Goal: Information Seeking & Learning: Compare options

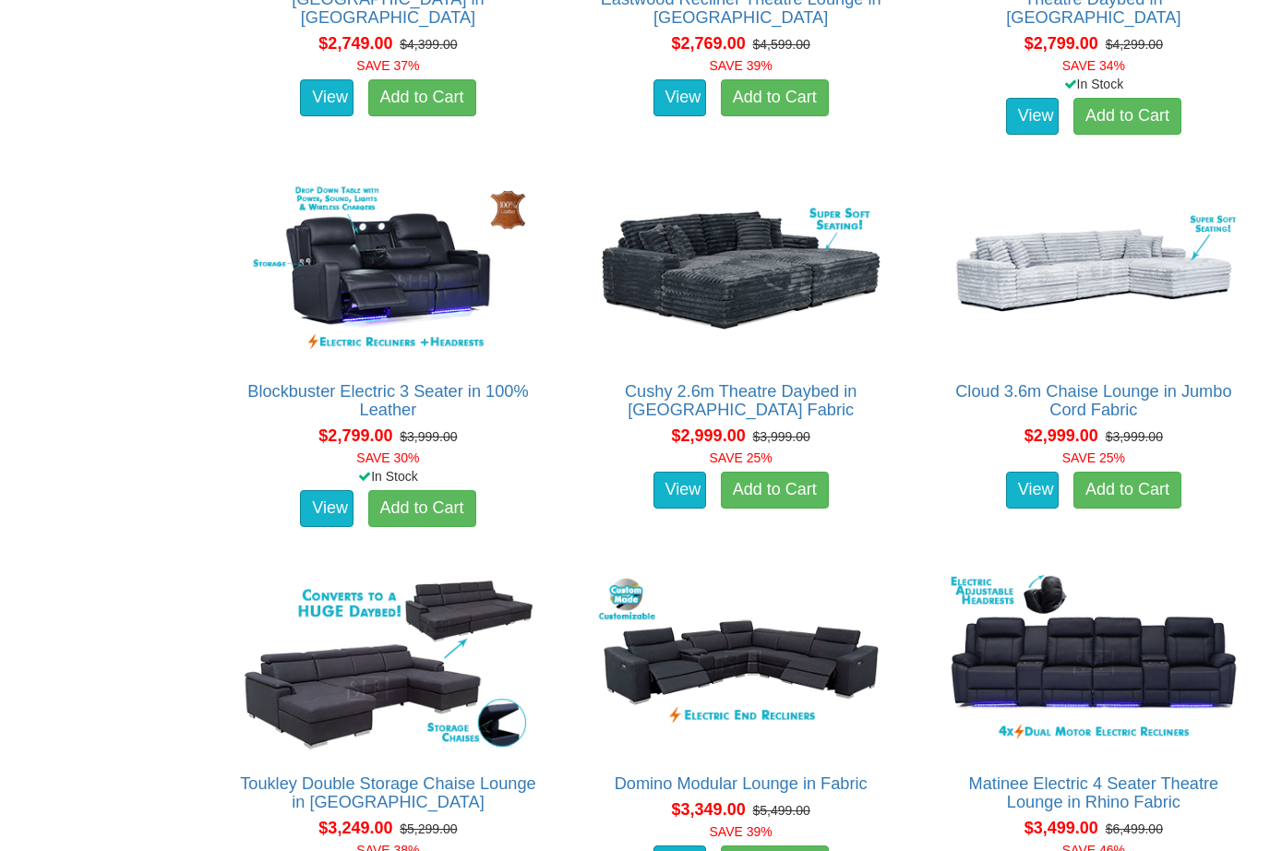
scroll to position [2645, 0]
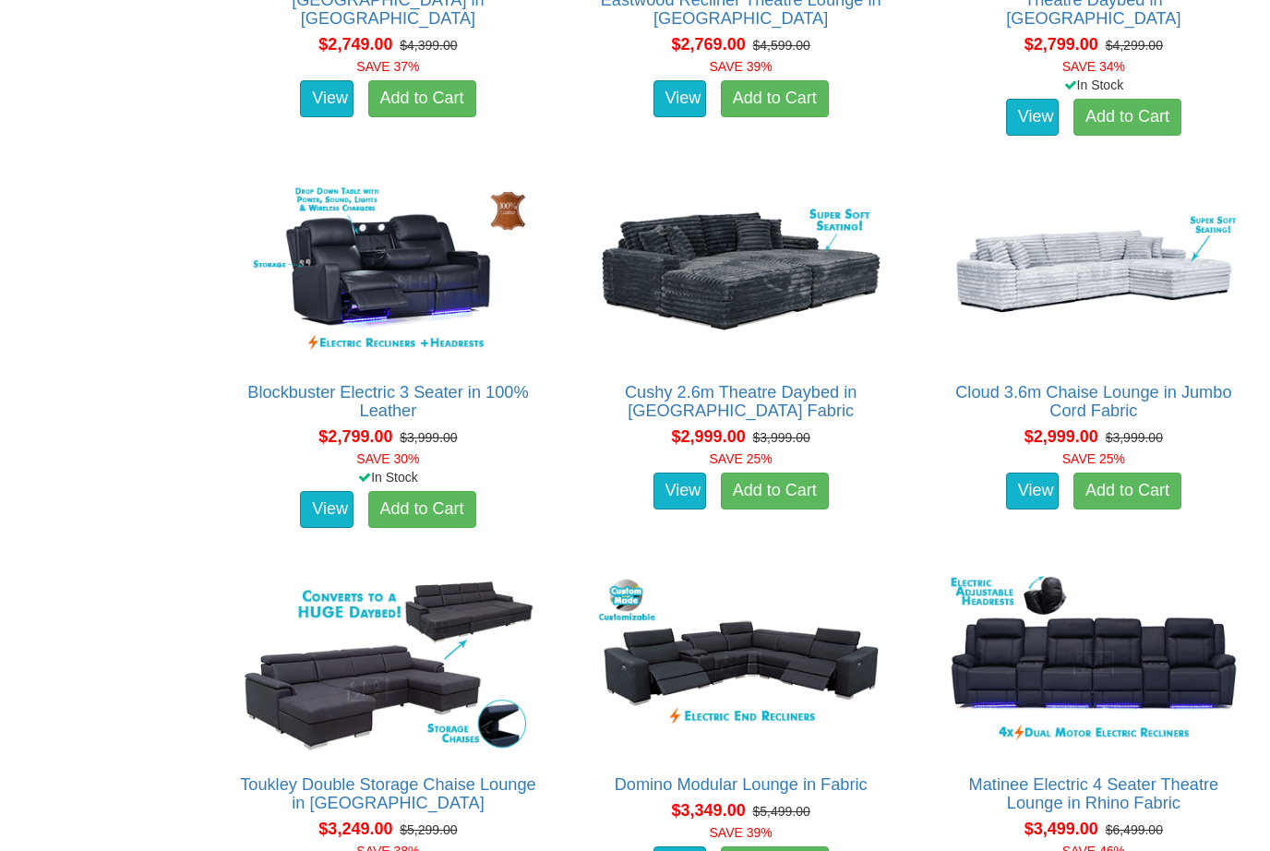
click at [424, 283] on img at bounding box center [387, 272] width 304 height 186
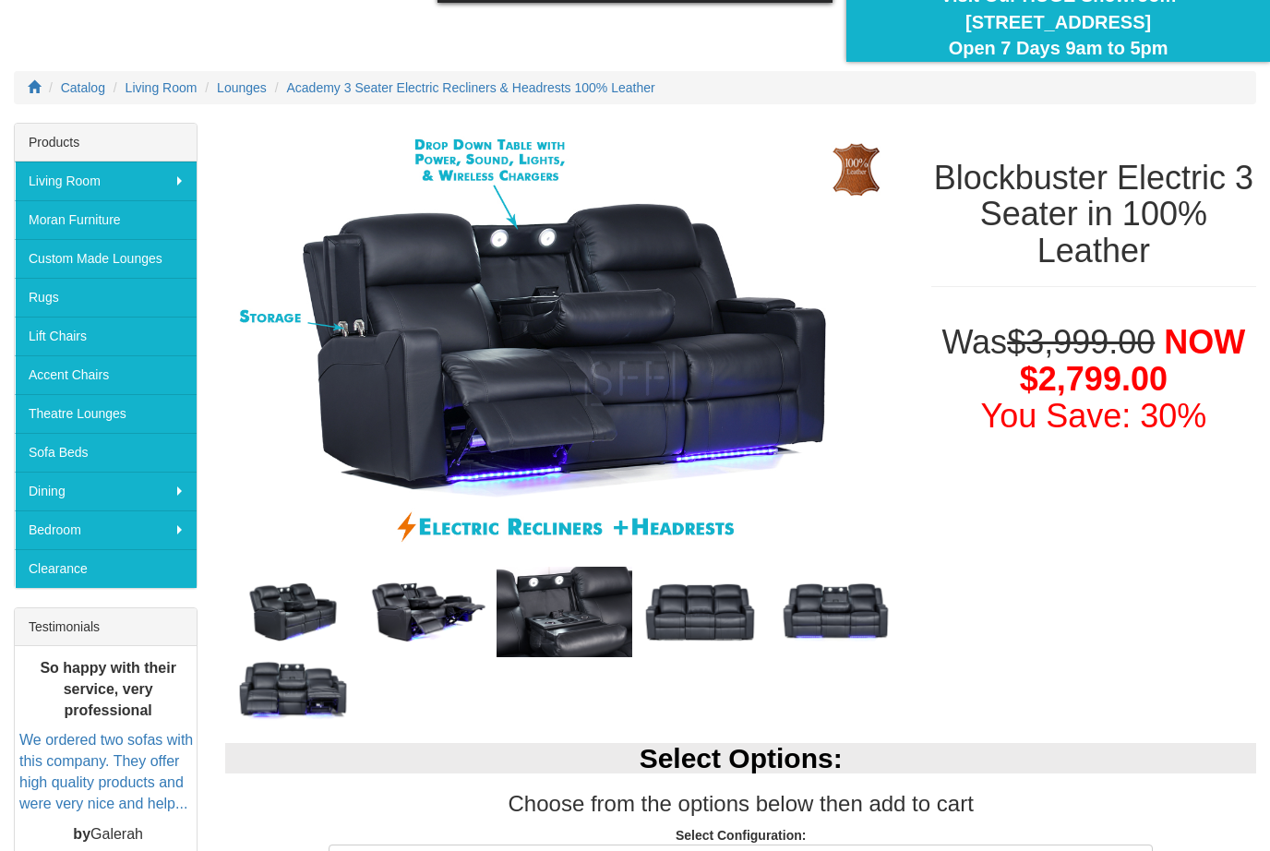
scroll to position [174, 0]
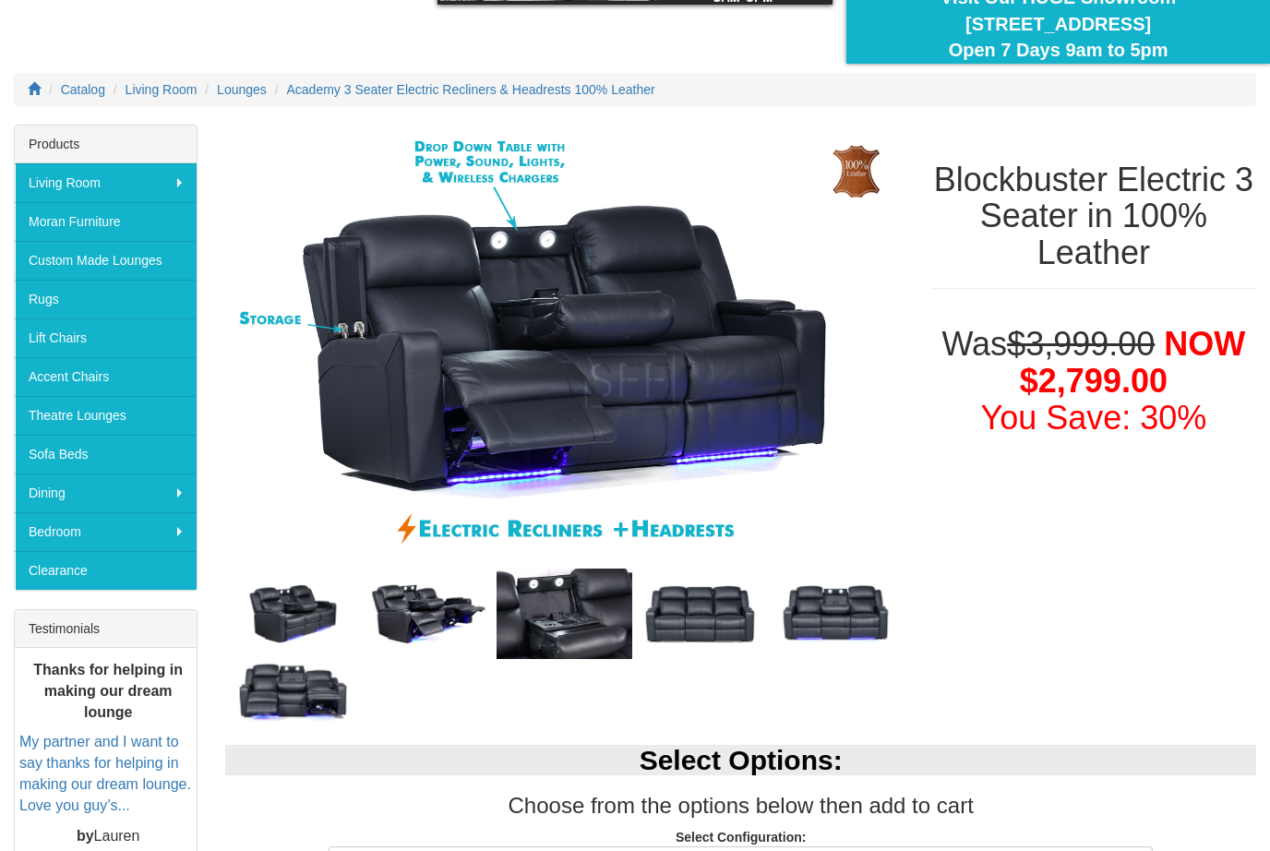
click at [432, 613] on img at bounding box center [429, 613] width 136 height 67
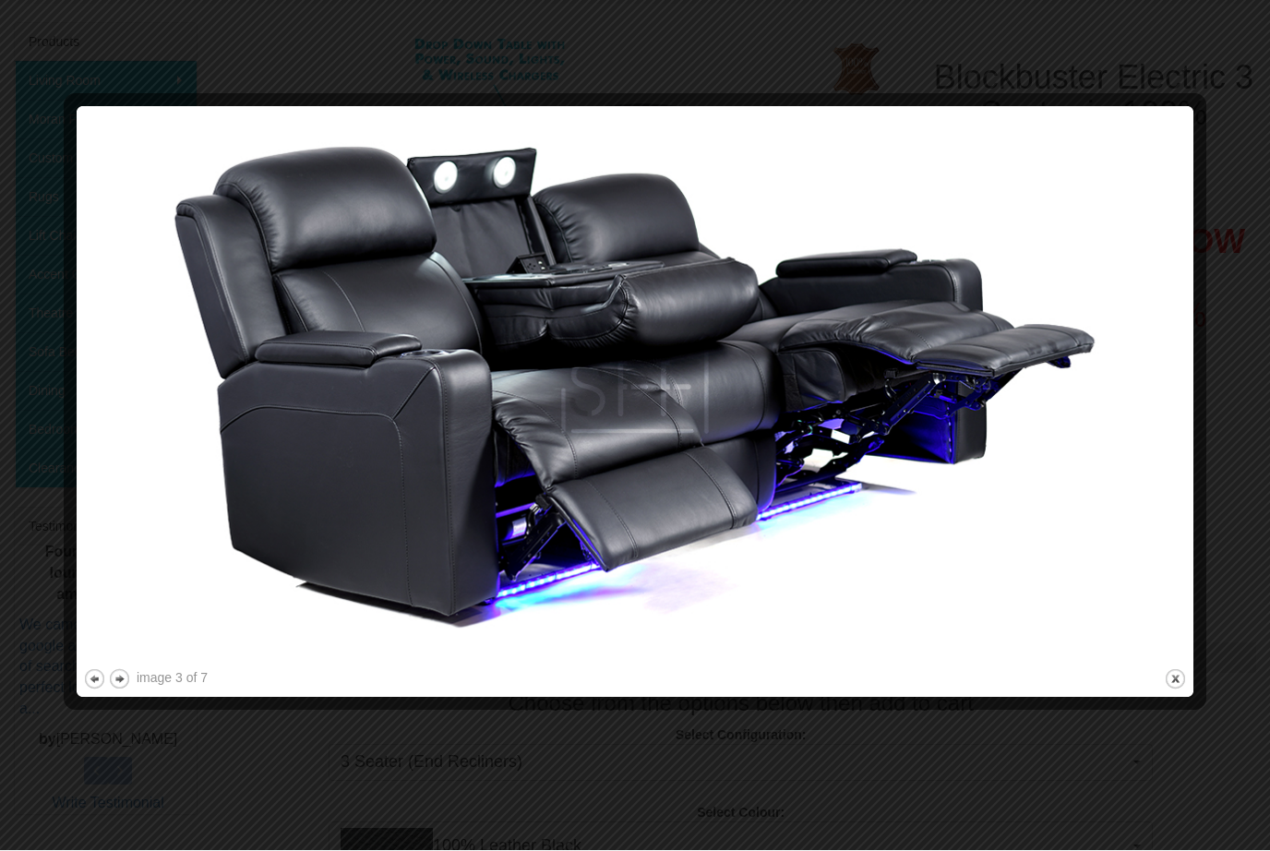
scroll to position [279, 0]
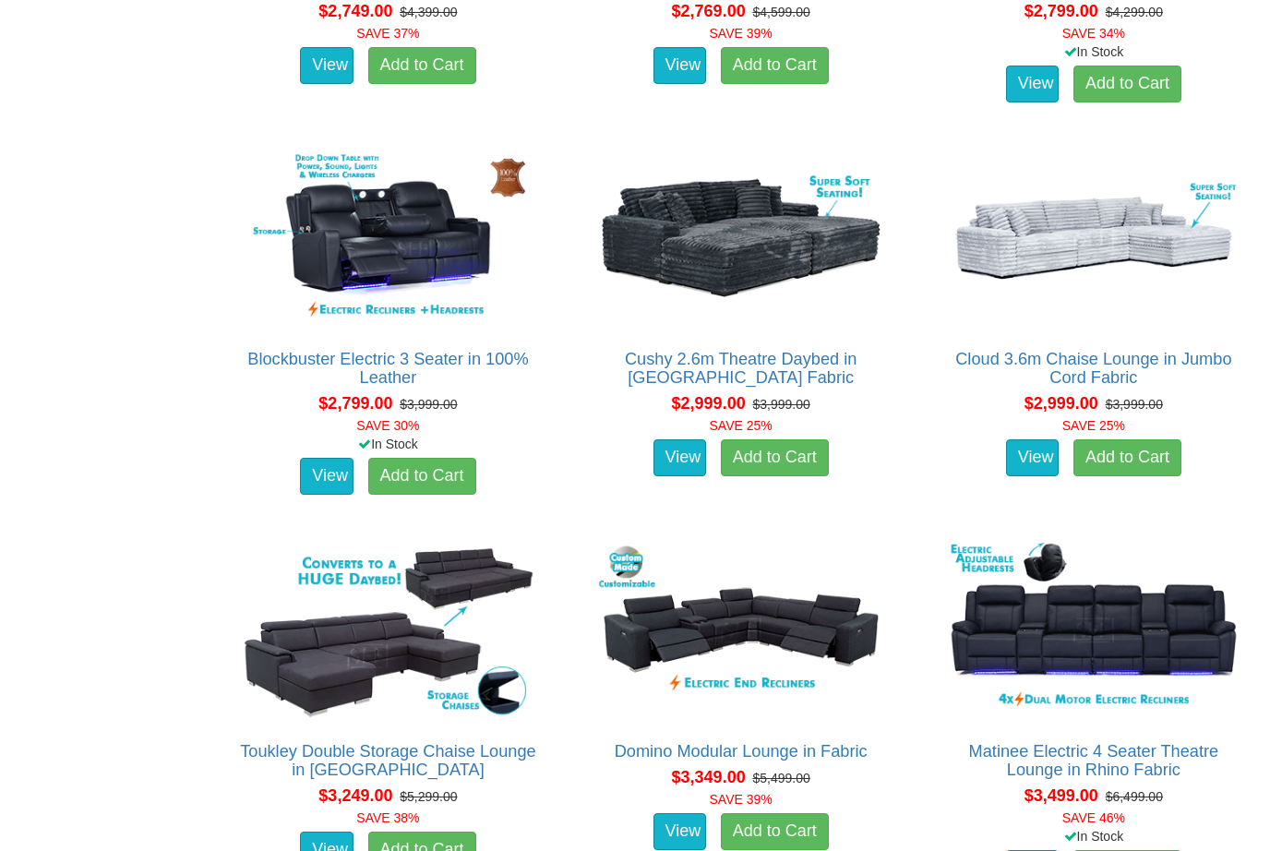
scroll to position [2680, 0]
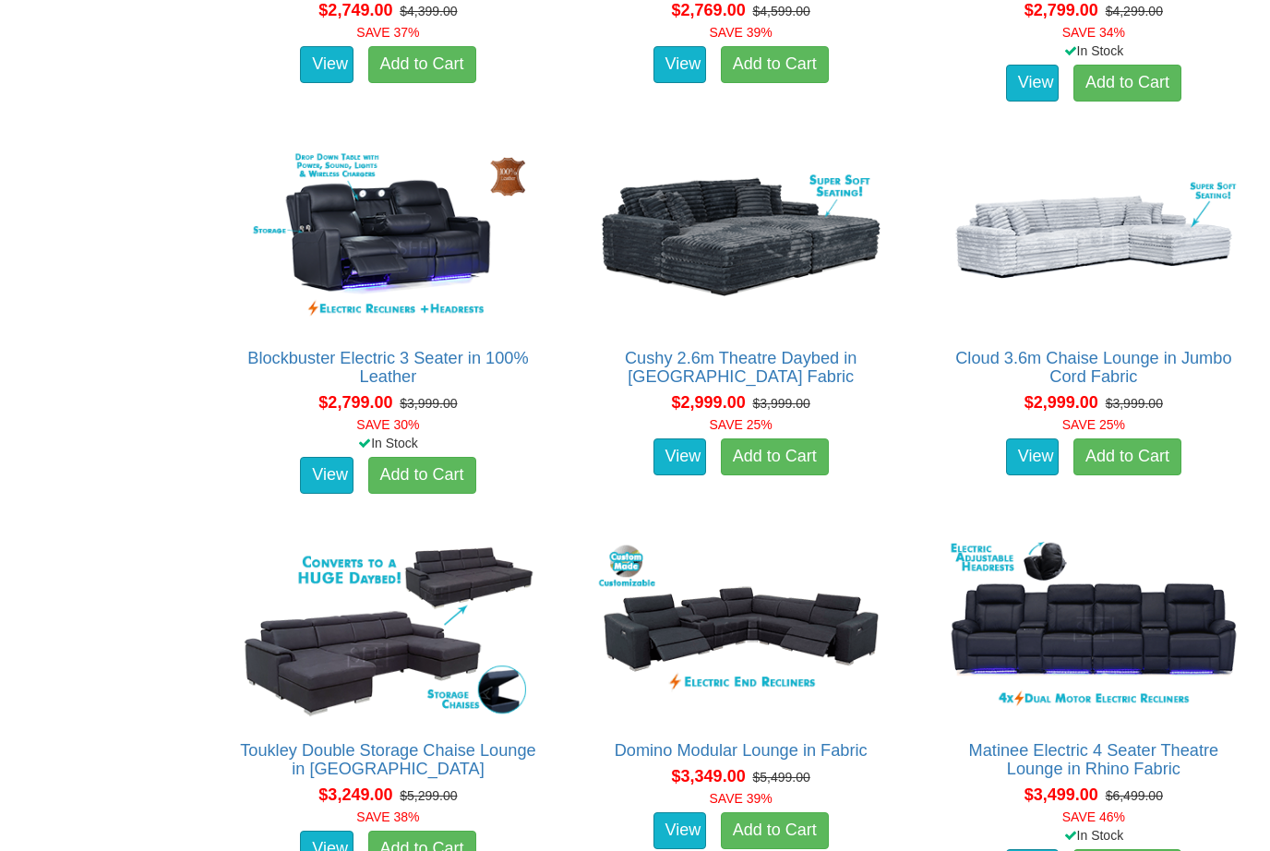
click at [415, 267] on img at bounding box center [387, 238] width 304 height 186
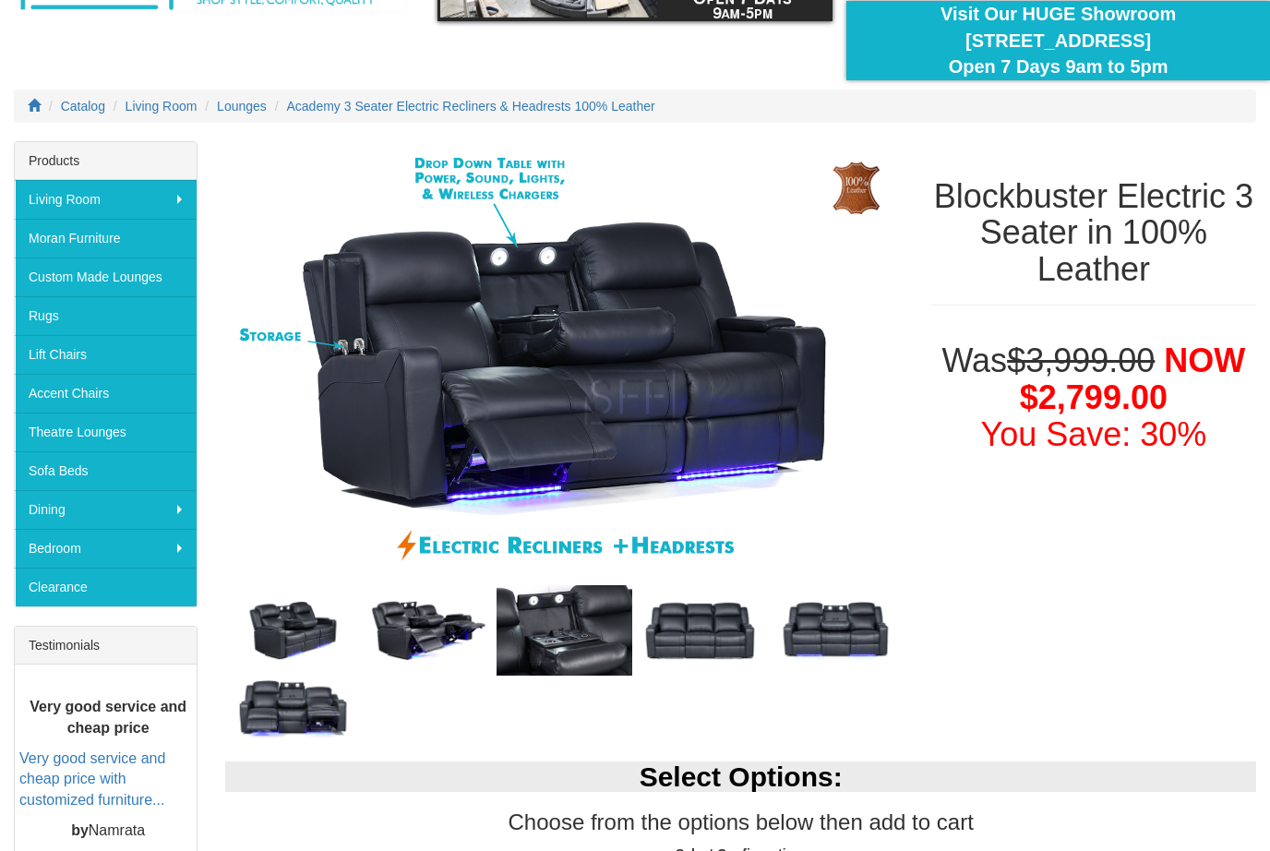
scroll to position [158, 0]
click at [840, 633] on img at bounding box center [836, 630] width 136 height 67
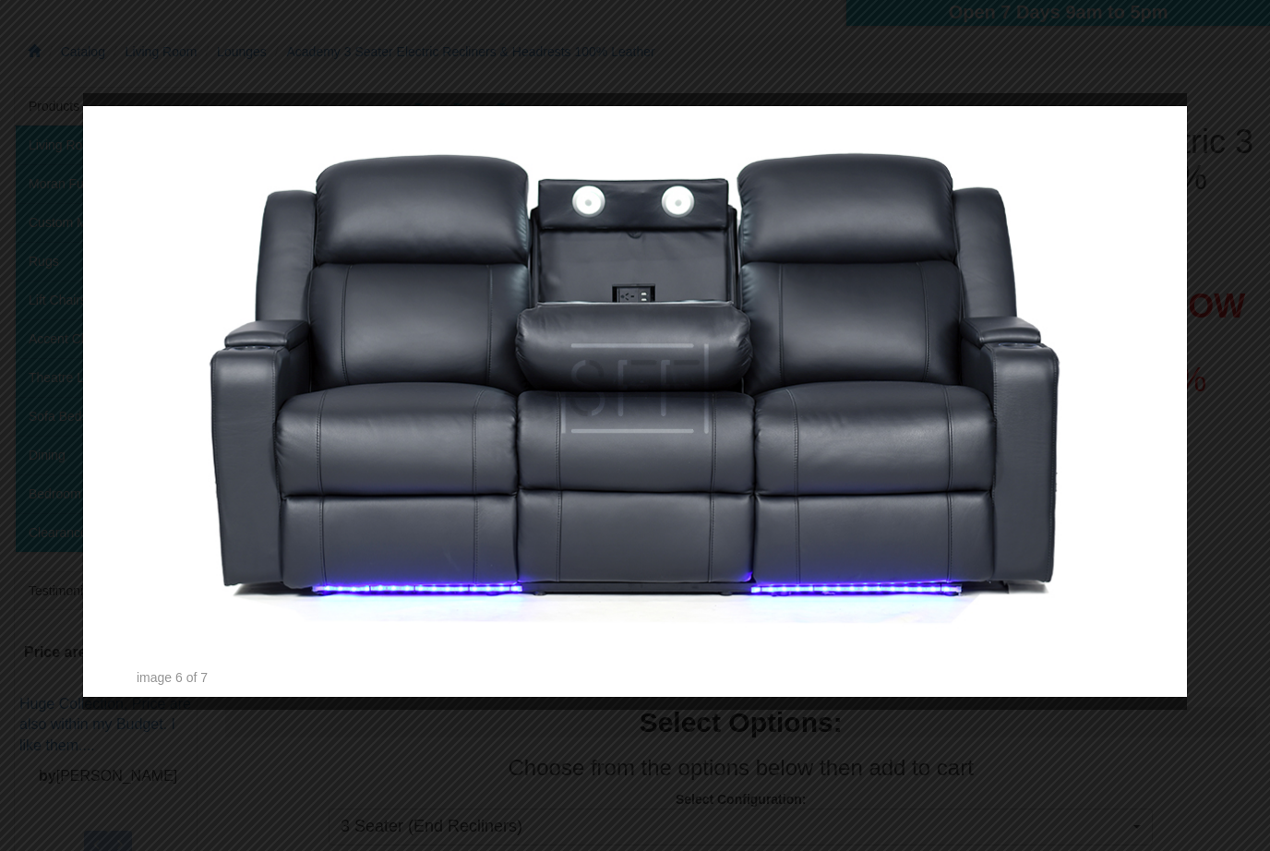
scroll to position [219, 0]
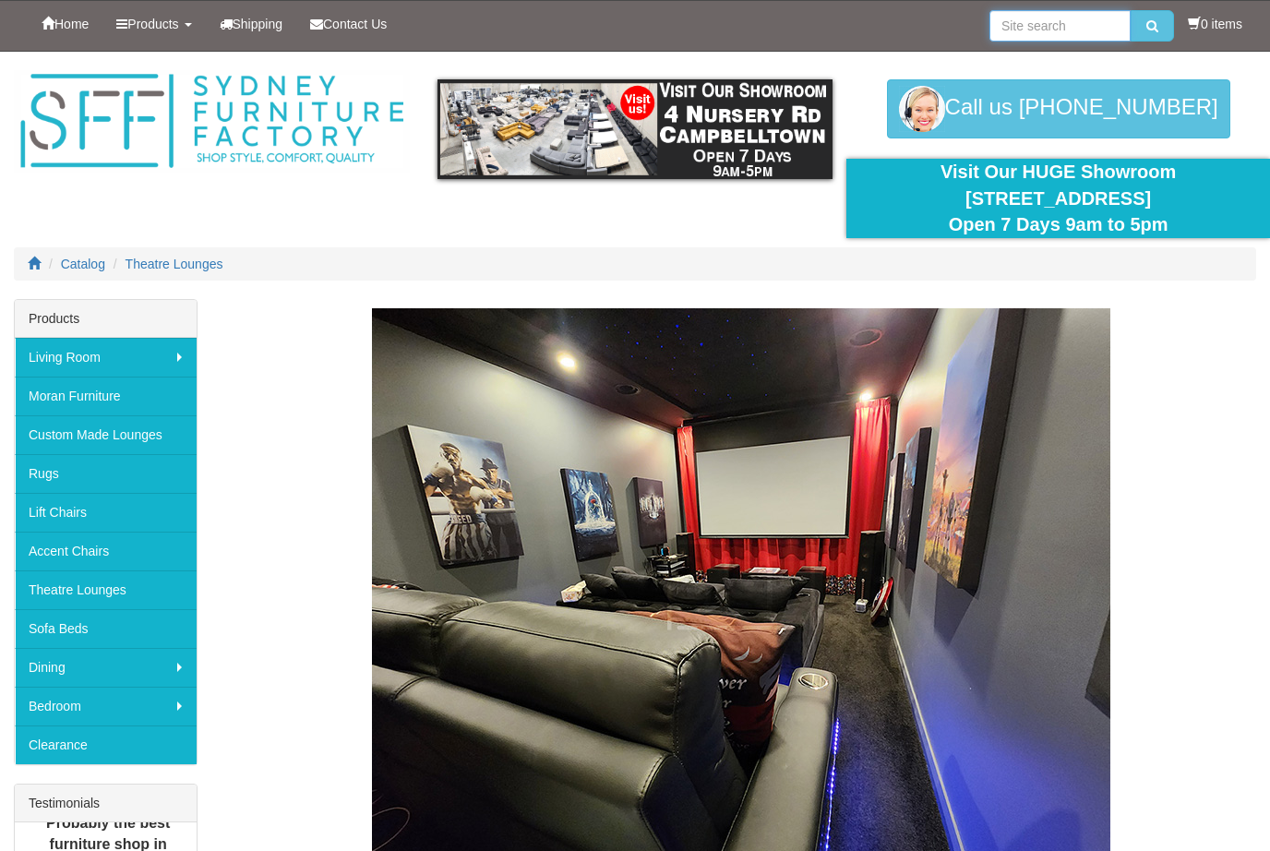
click at [1073, 31] on input "search" at bounding box center [1059, 25] width 141 height 31
type input "Blockbuster"
click at [1155, 21] on button "submit" at bounding box center [1151, 25] width 43 height 31
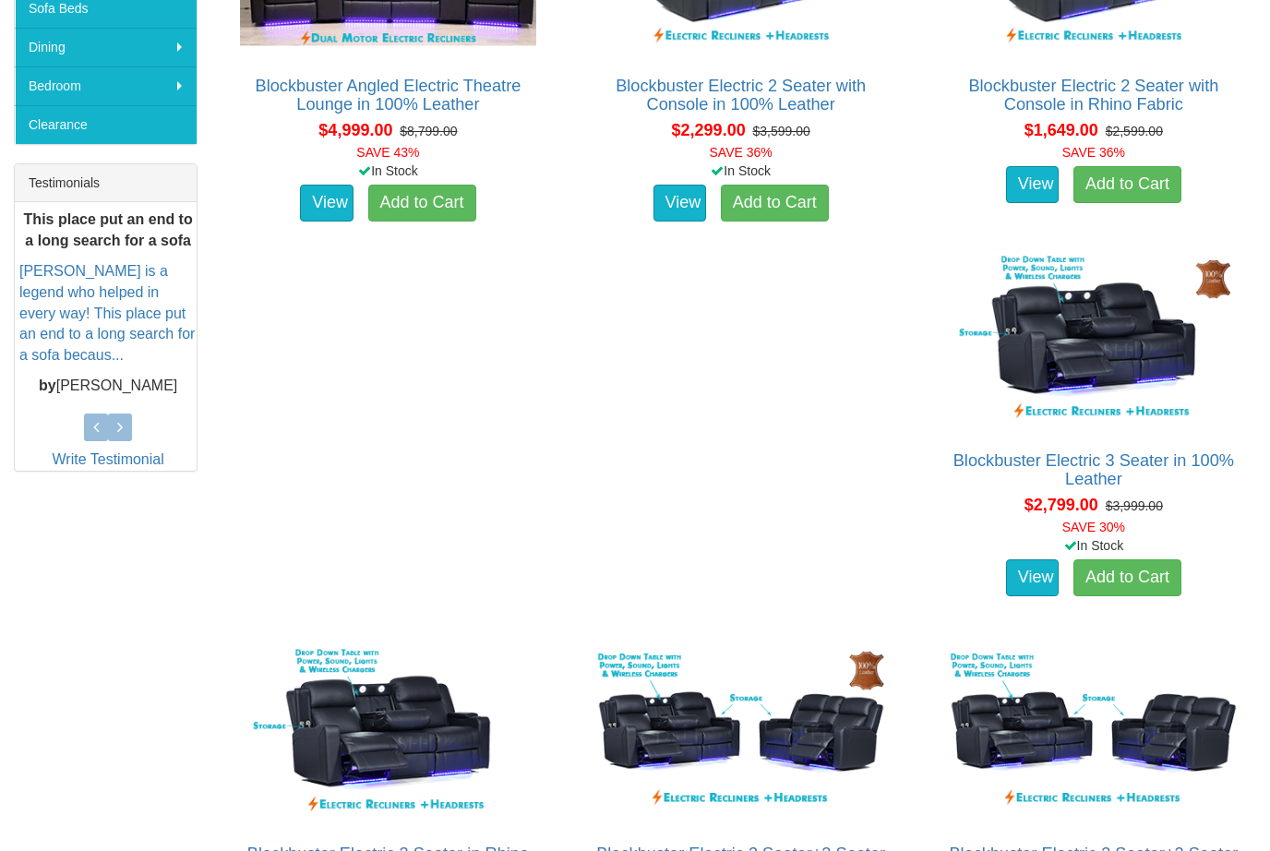
scroll to position [619, 0]
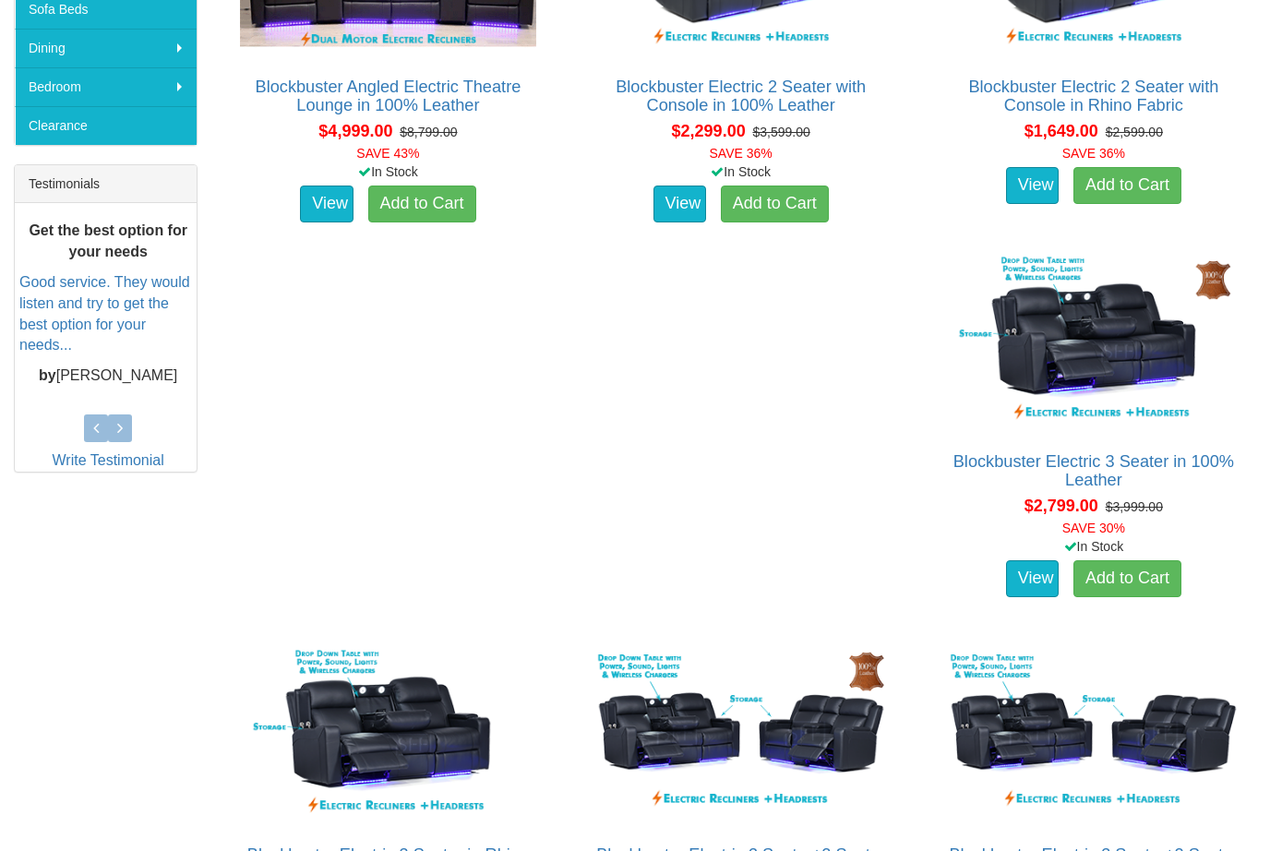
click at [1148, 354] on img at bounding box center [1093, 340] width 304 height 186
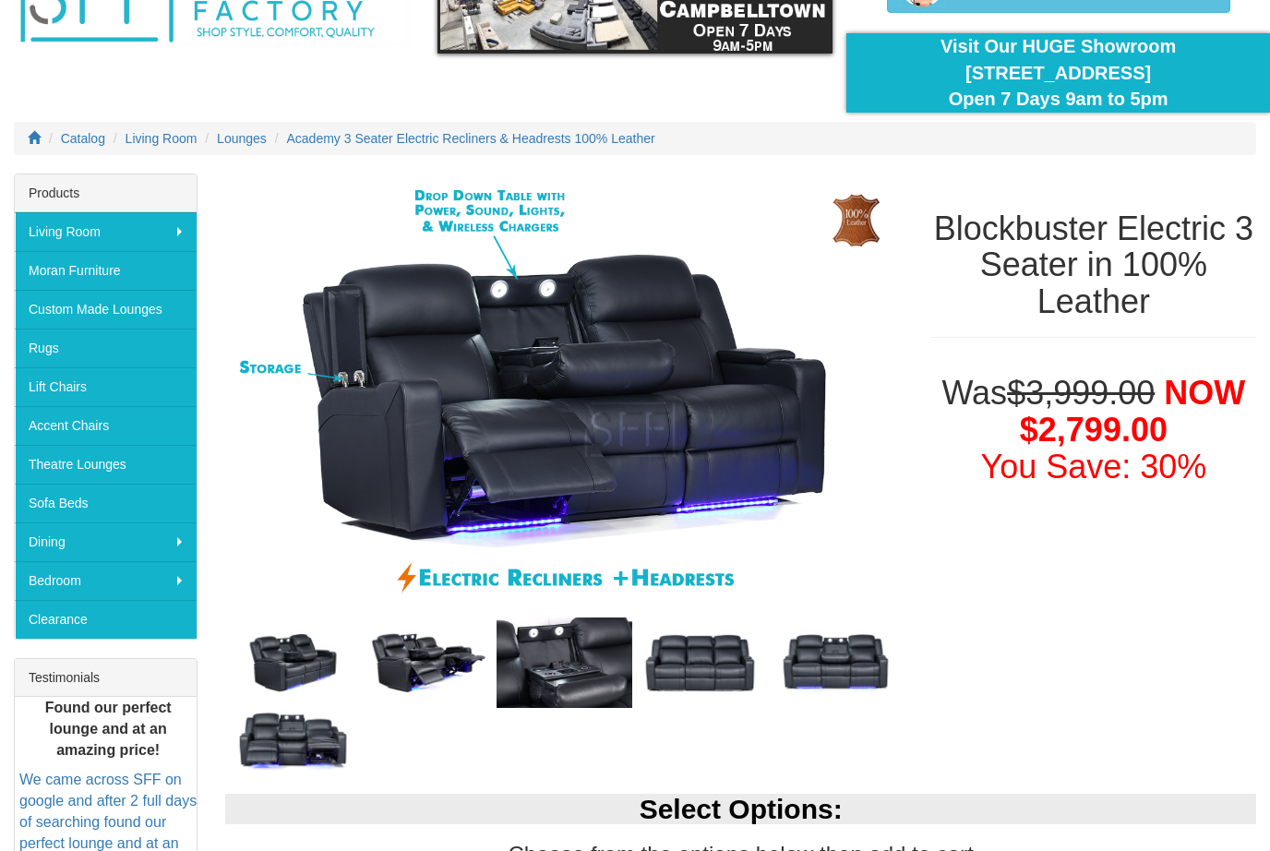
scroll to position [125, 0]
click at [720, 661] on img at bounding box center [700, 662] width 136 height 67
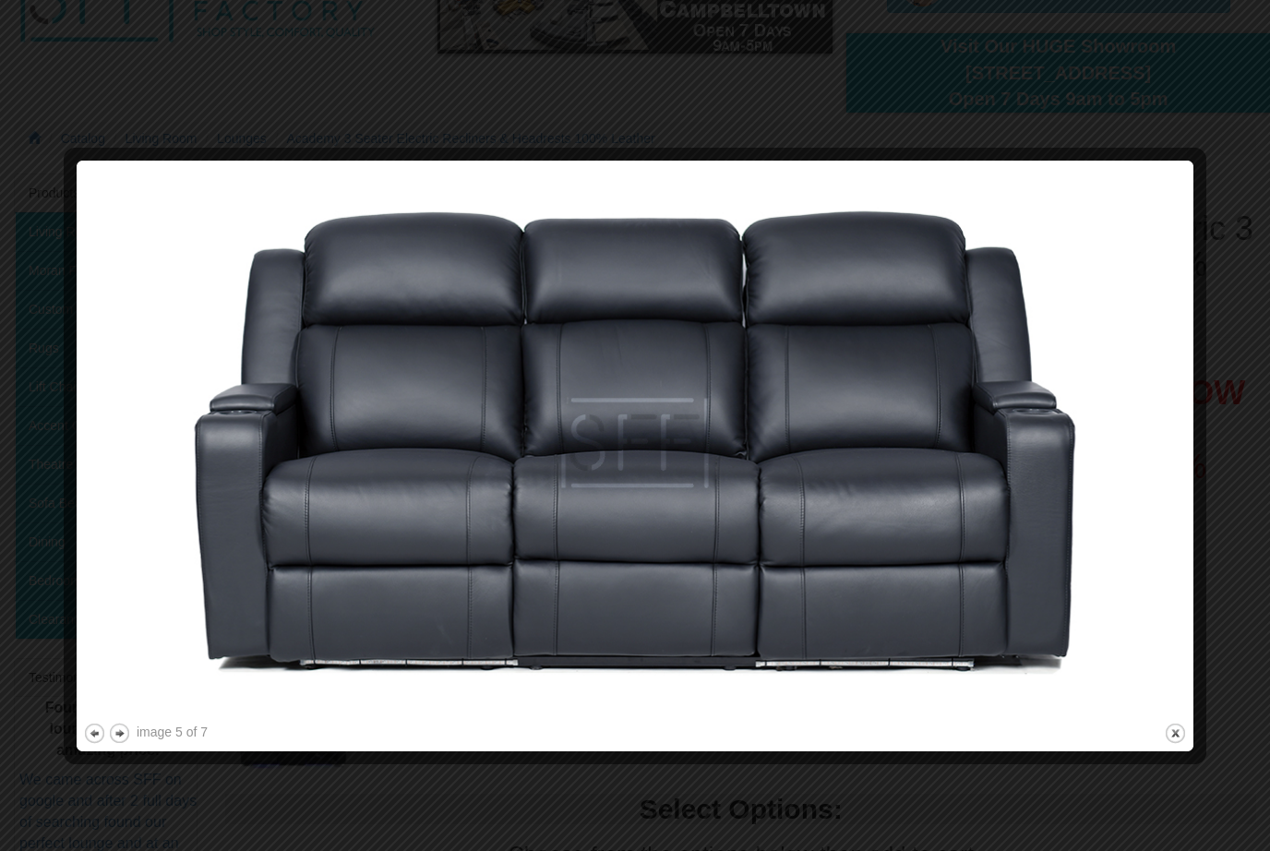
click at [1121, 67] on div at bounding box center [635, 425] width 1270 height 851
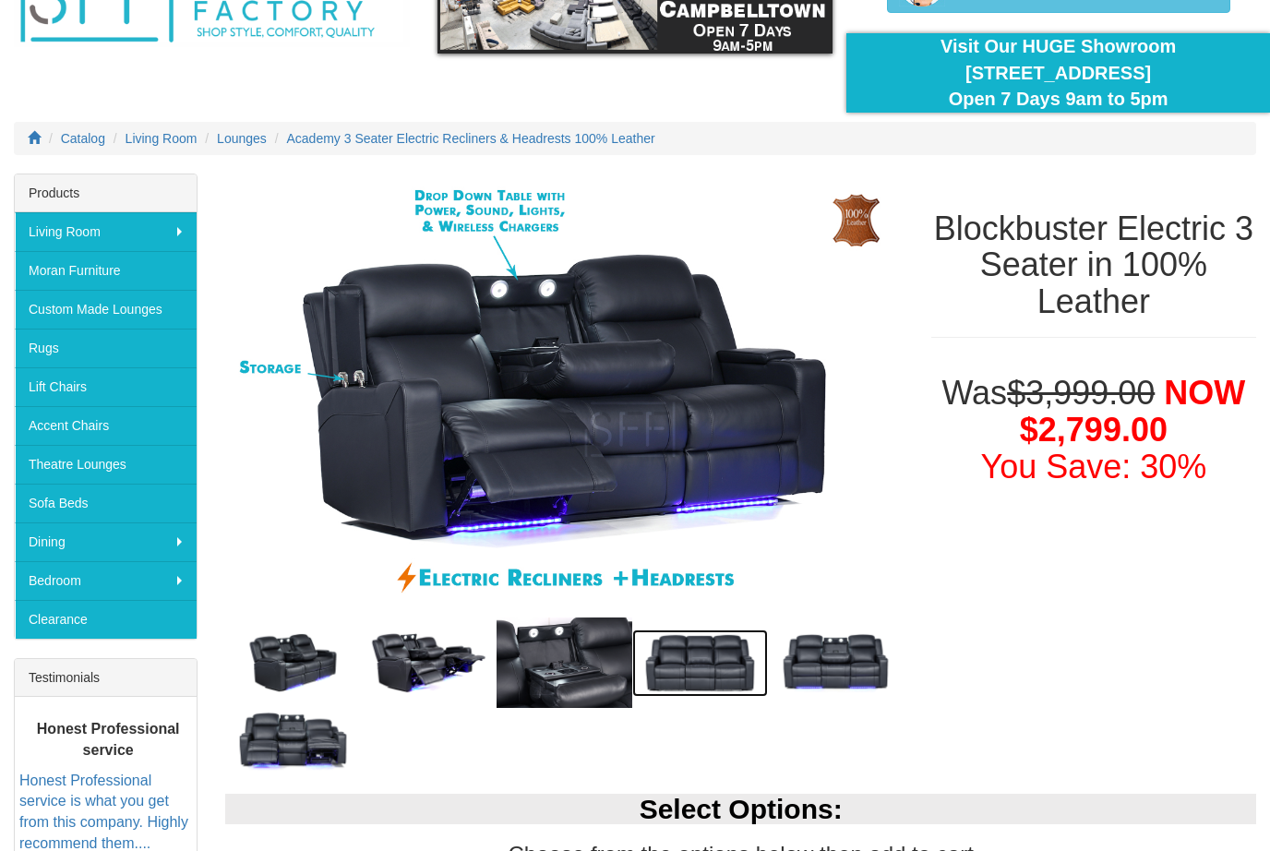
scroll to position [186, 0]
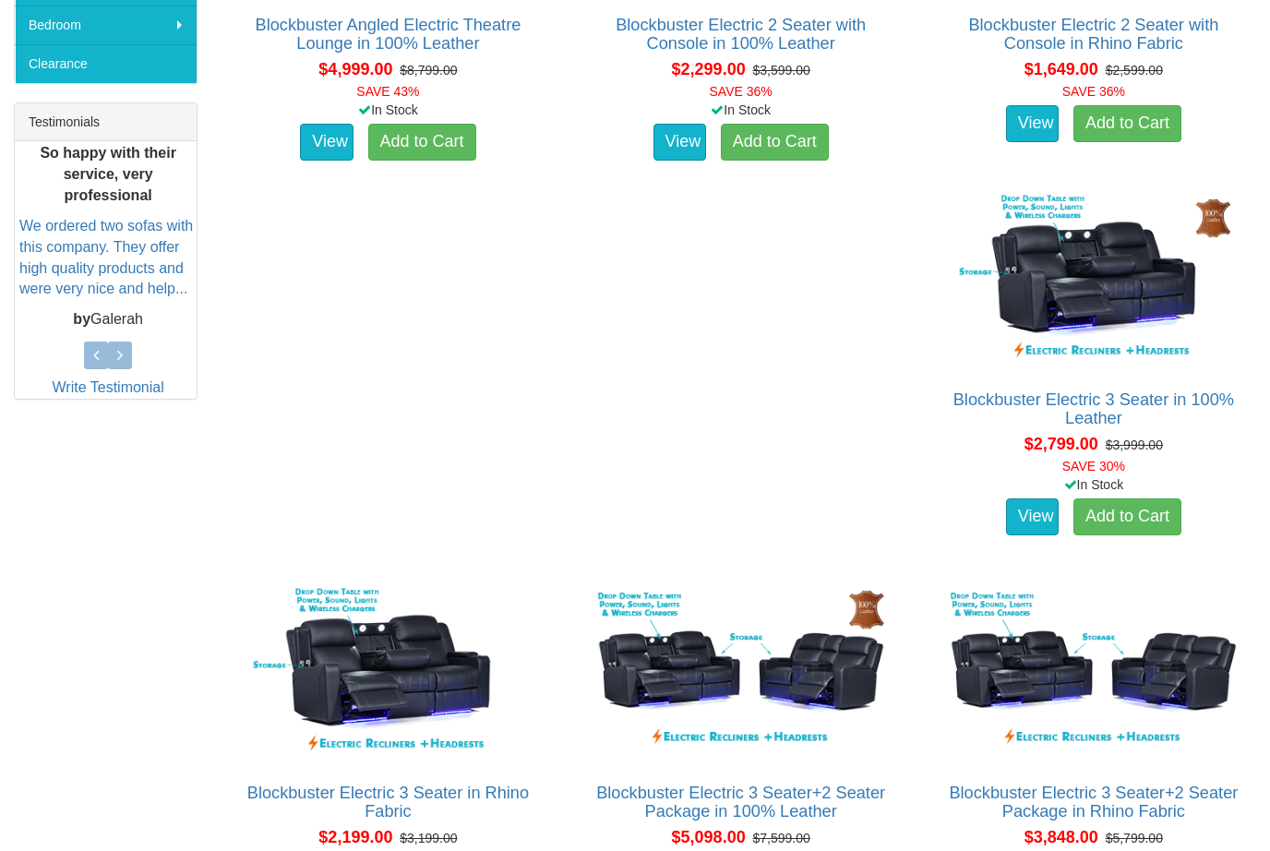
scroll to position [680, 0]
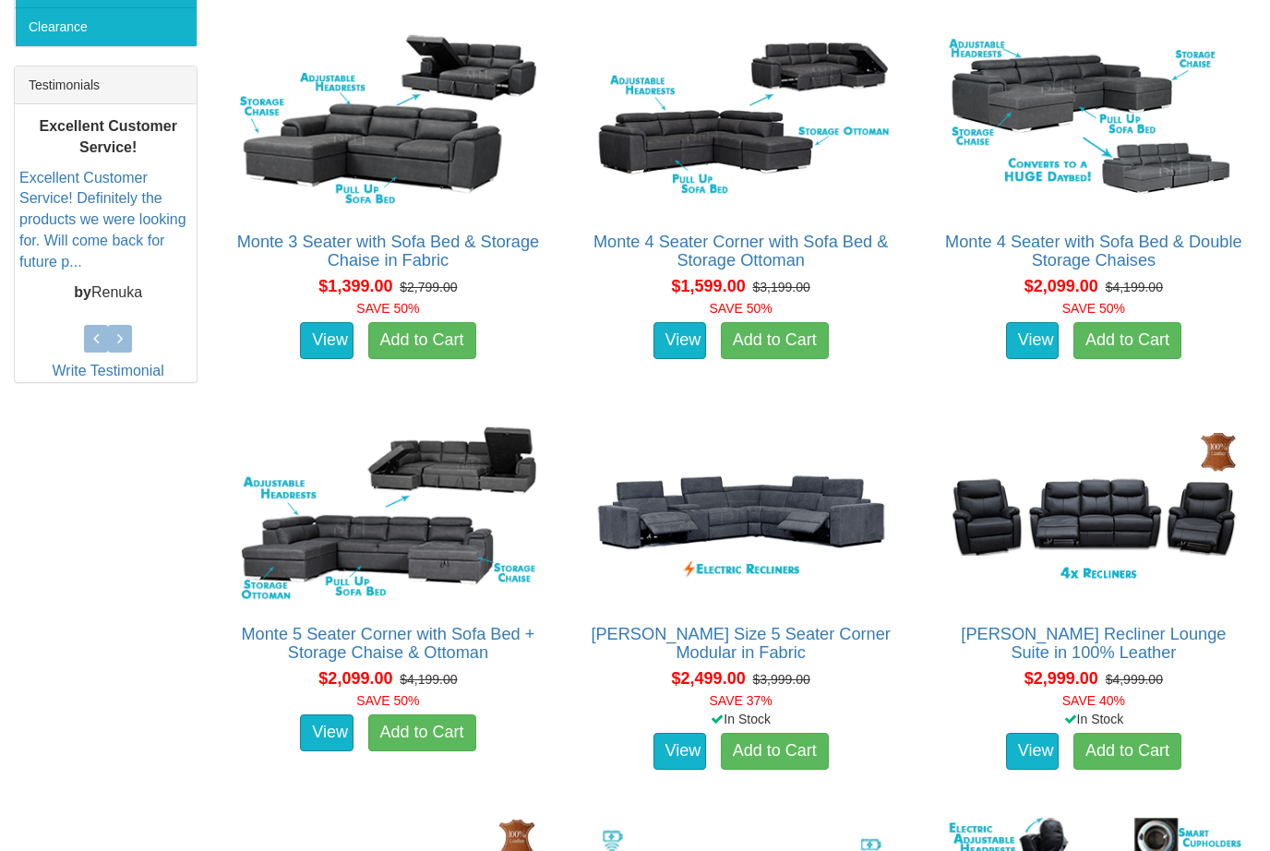
scroll to position [685, 0]
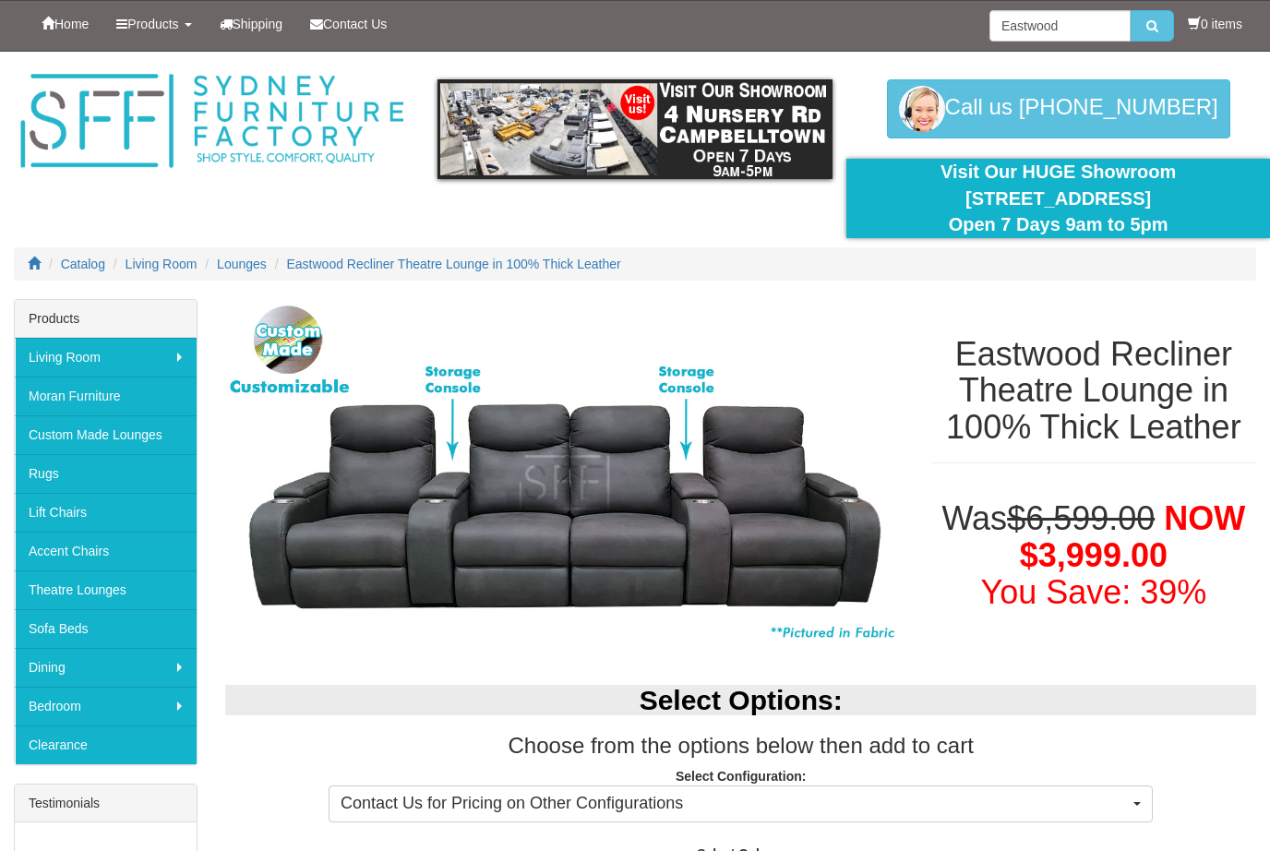
select select "1949"
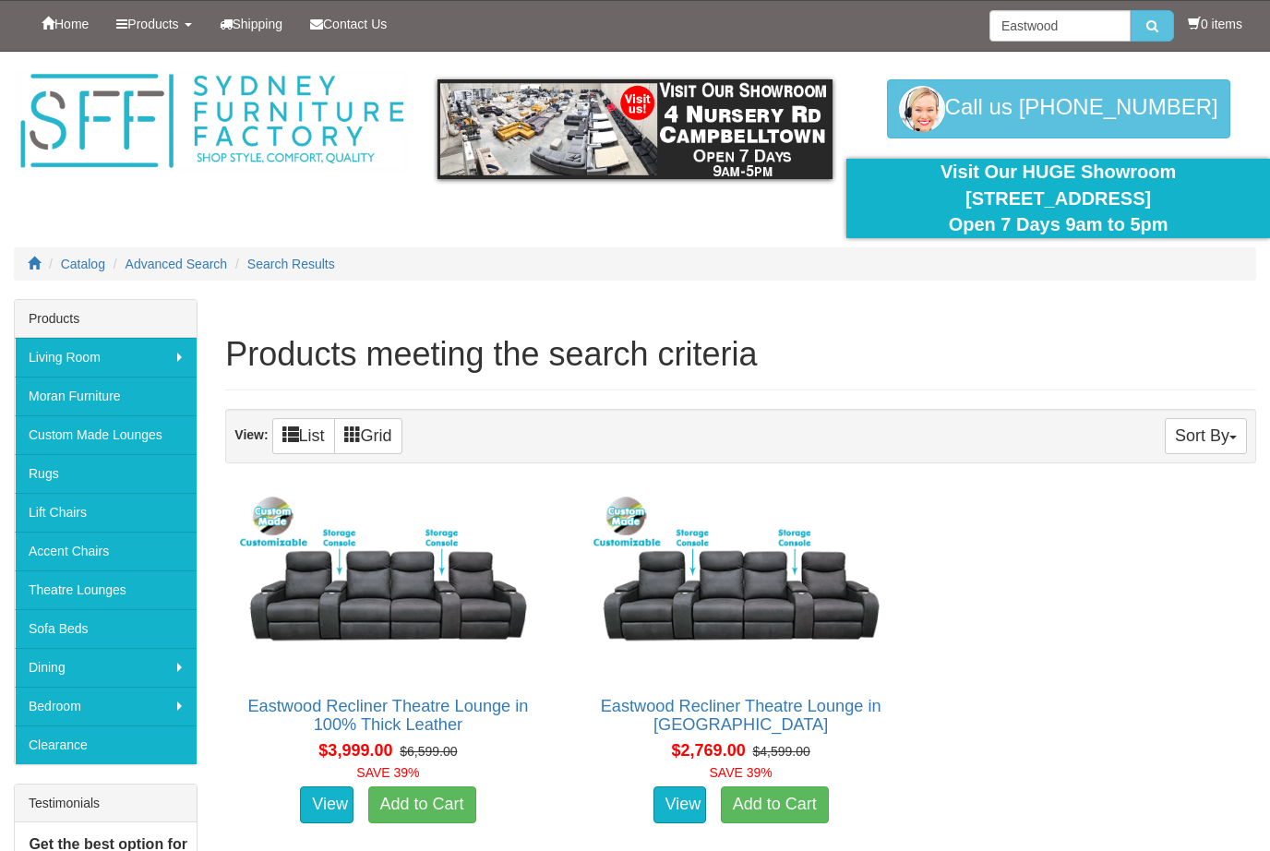
scroll to position [238, 0]
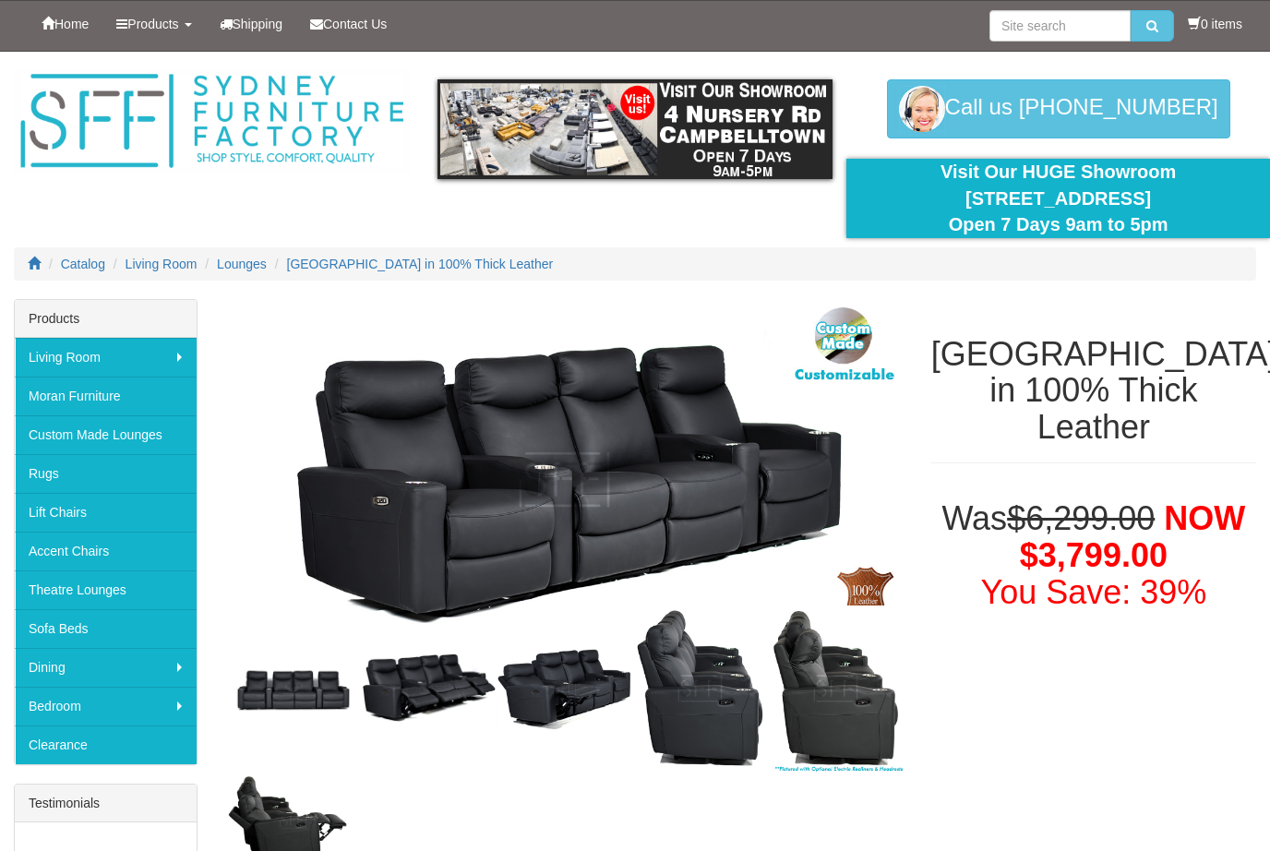
select select "1949"
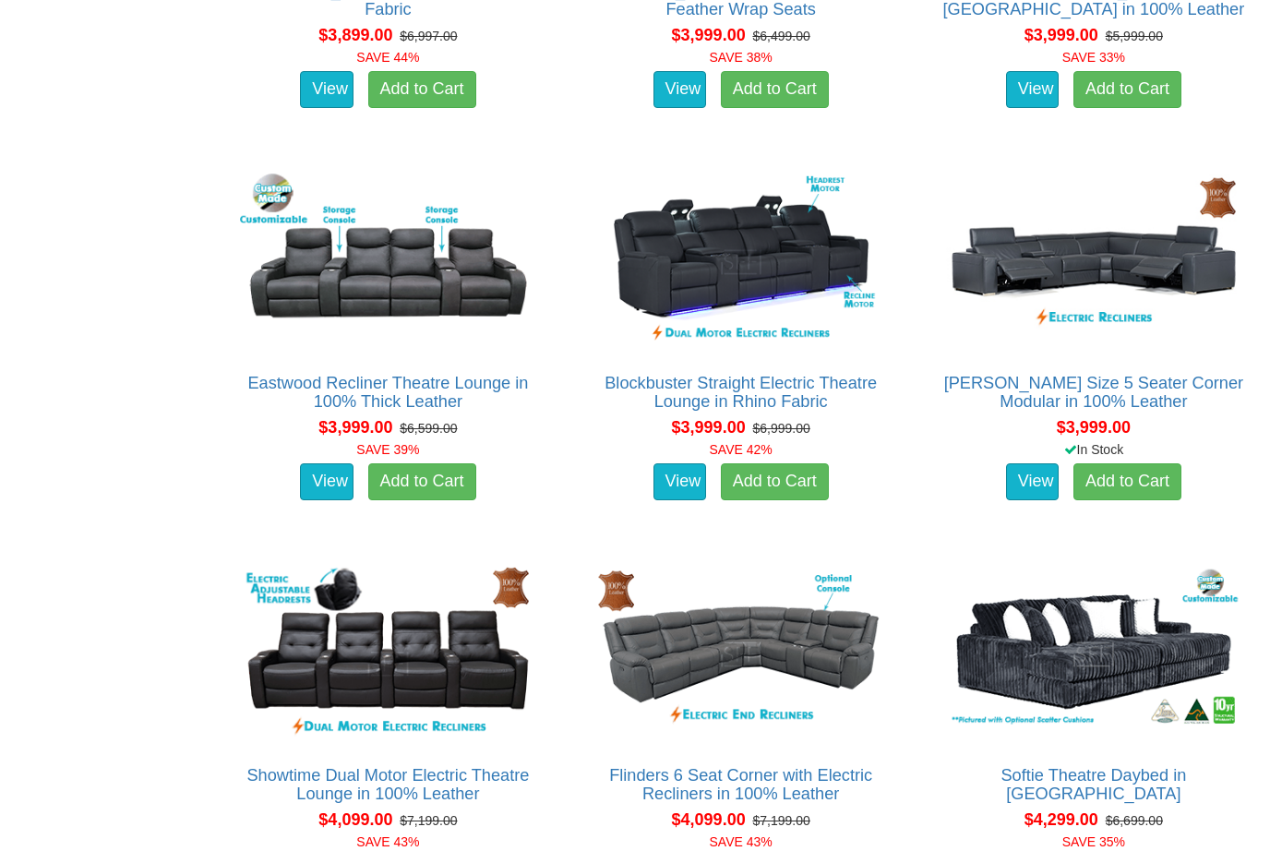
scroll to position [11090, 0]
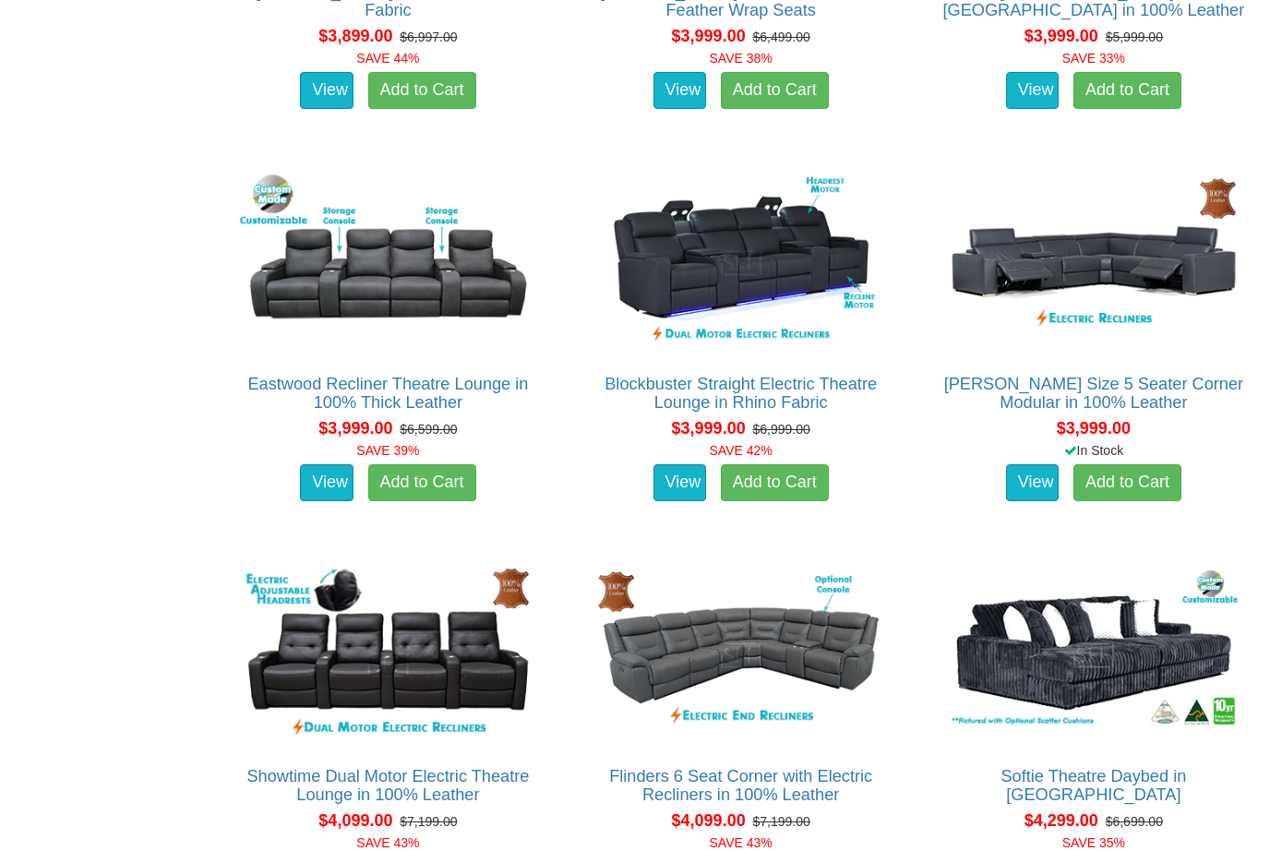
click at [775, 261] on img at bounding box center [741, 263] width 304 height 186
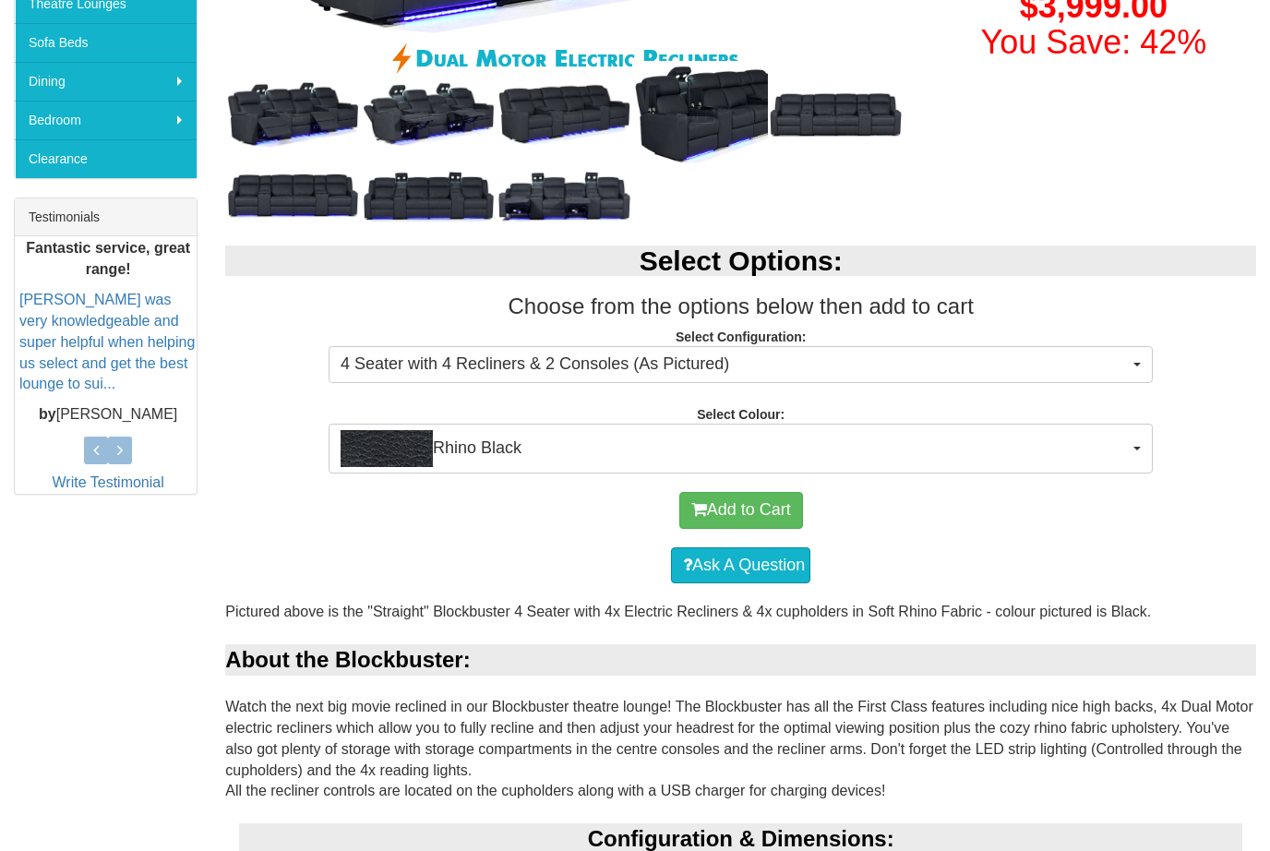
scroll to position [586, 0]
click at [1141, 360] on button "4 Seater with 4 Recliners & 2 Consoles (As Pictured)" at bounding box center [740, 364] width 824 height 37
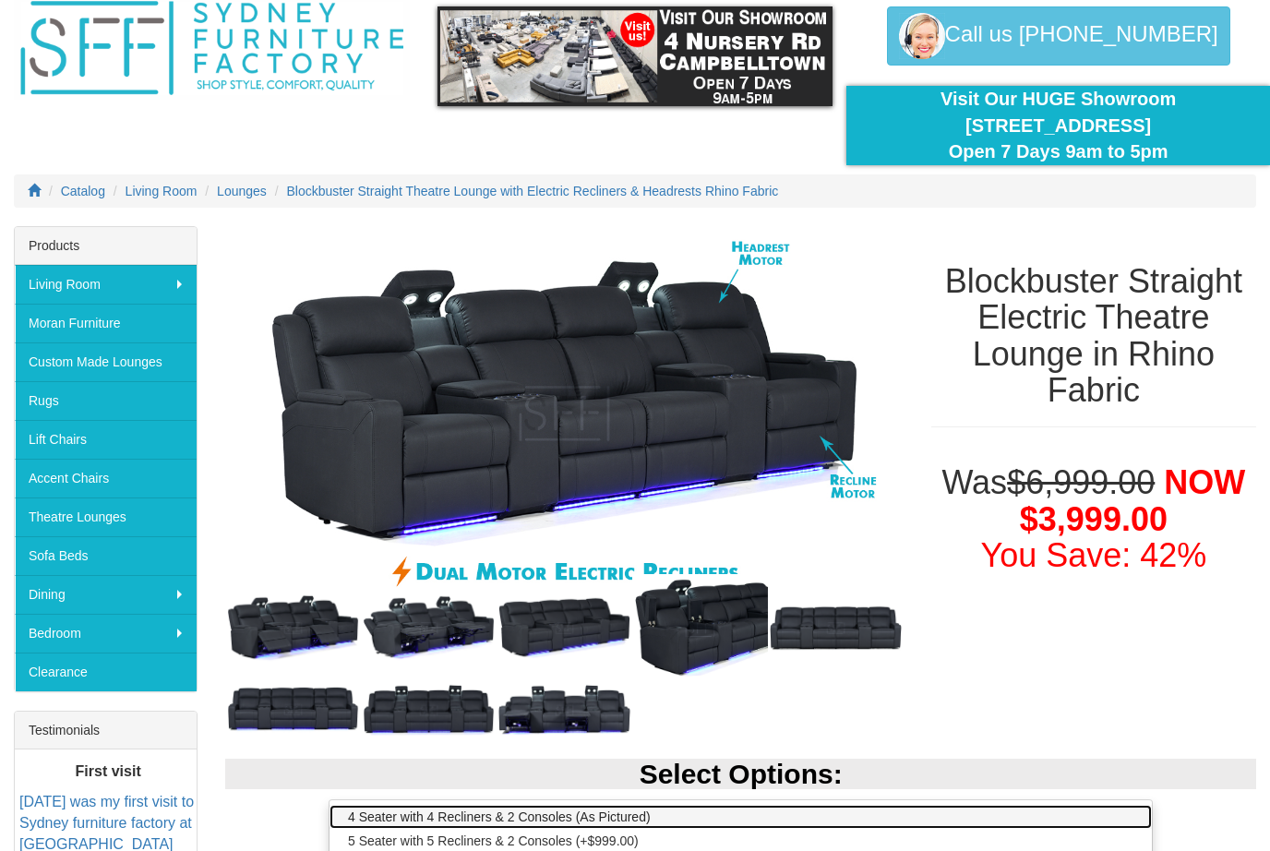
scroll to position [0, 0]
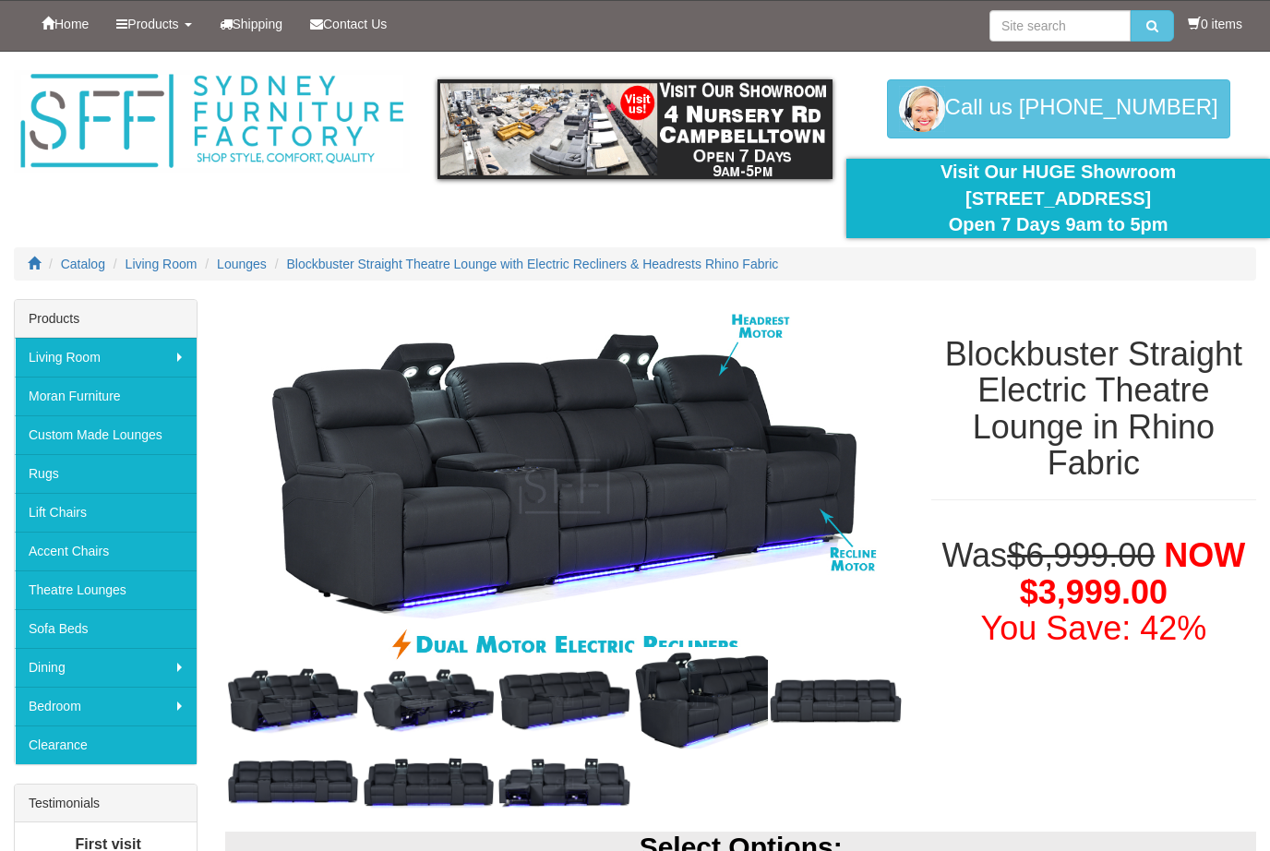
click at [1060, 24] on div at bounding box center [635, 425] width 1270 height 851
click at [1067, 26] on input "search" at bounding box center [1059, 25] width 141 height 31
type input "Blockbuster"
click at [1157, 28] on button "submit" at bounding box center [1151, 25] width 43 height 31
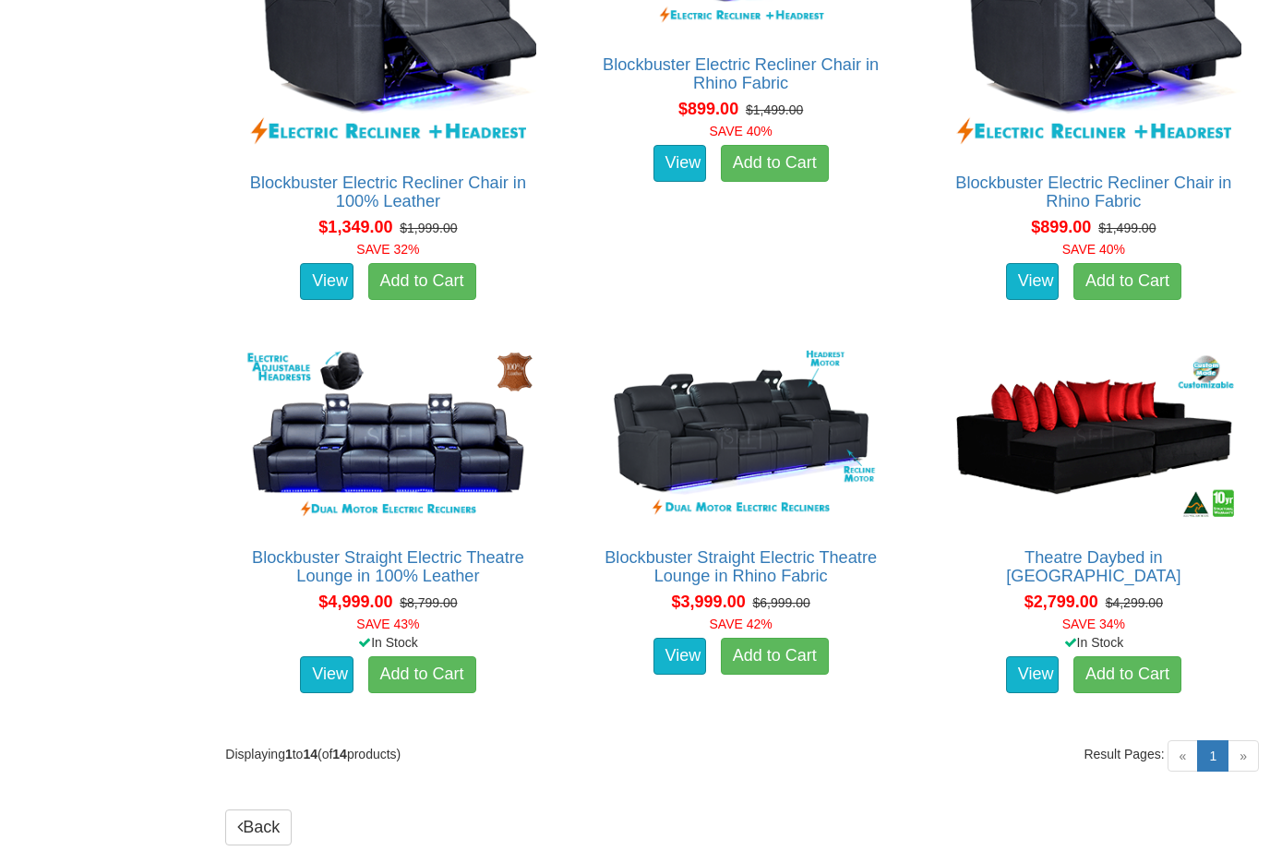
scroll to position [2152, 0]
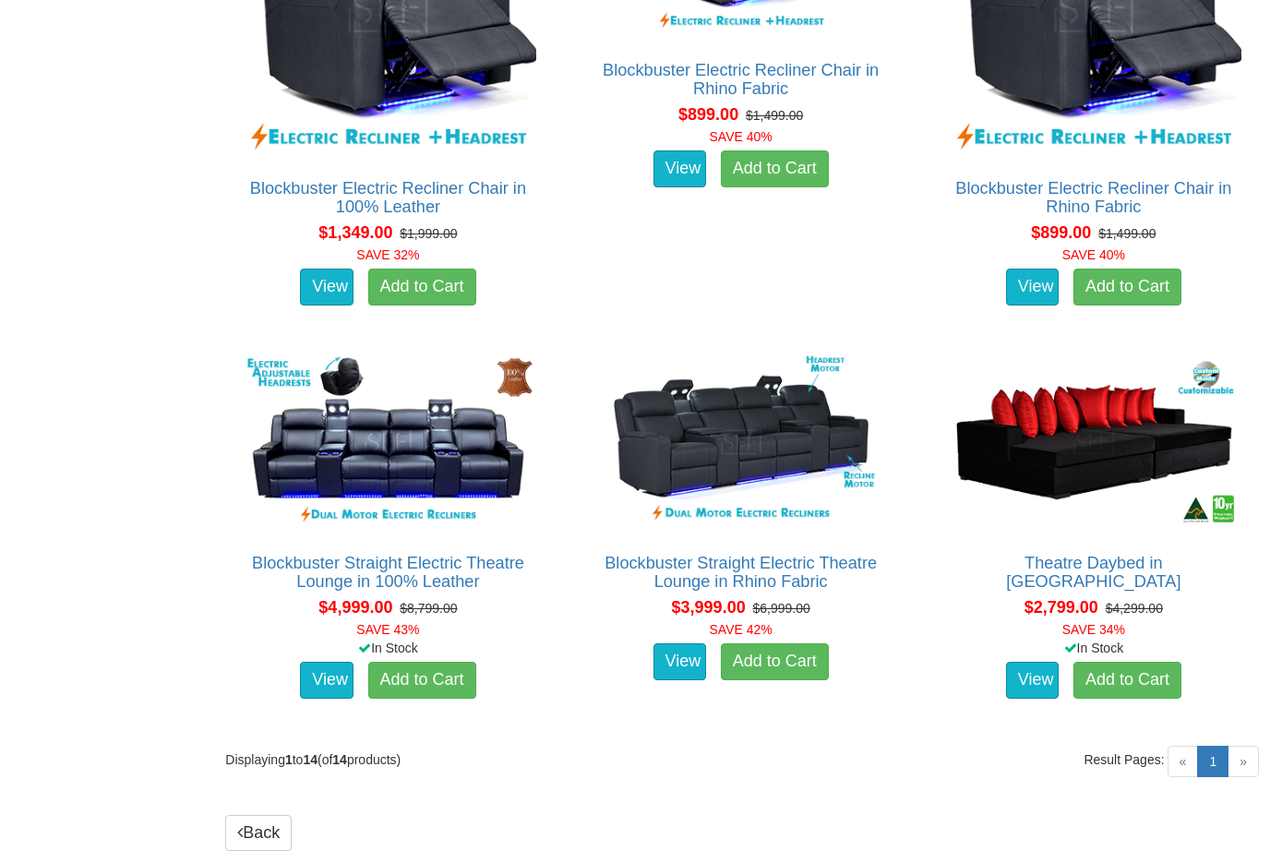
click at [471, 450] on img at bounding box center [387, 443] width 304 height 186
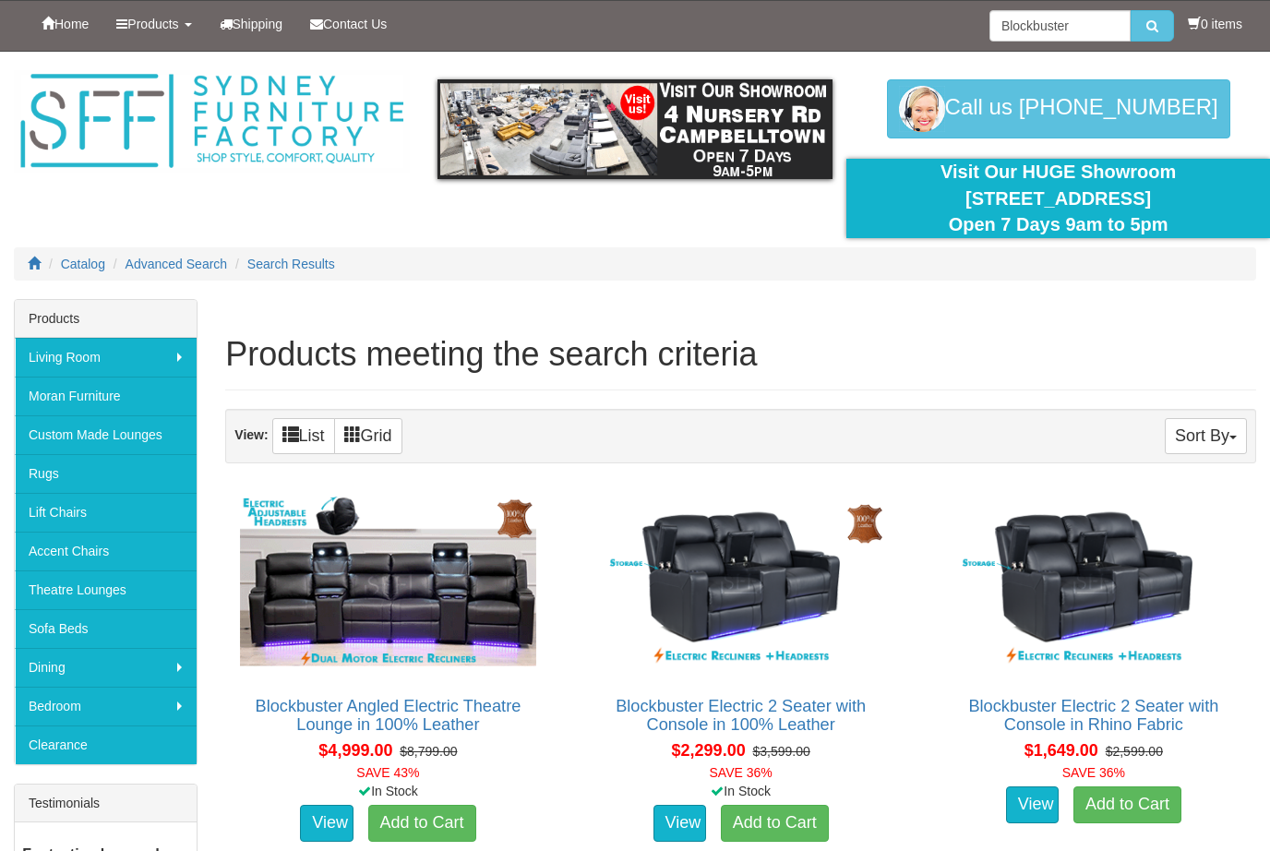
click at [148, 591] on link "Theatre Lounges" at bounding box center [106, 589] width 182 height 39
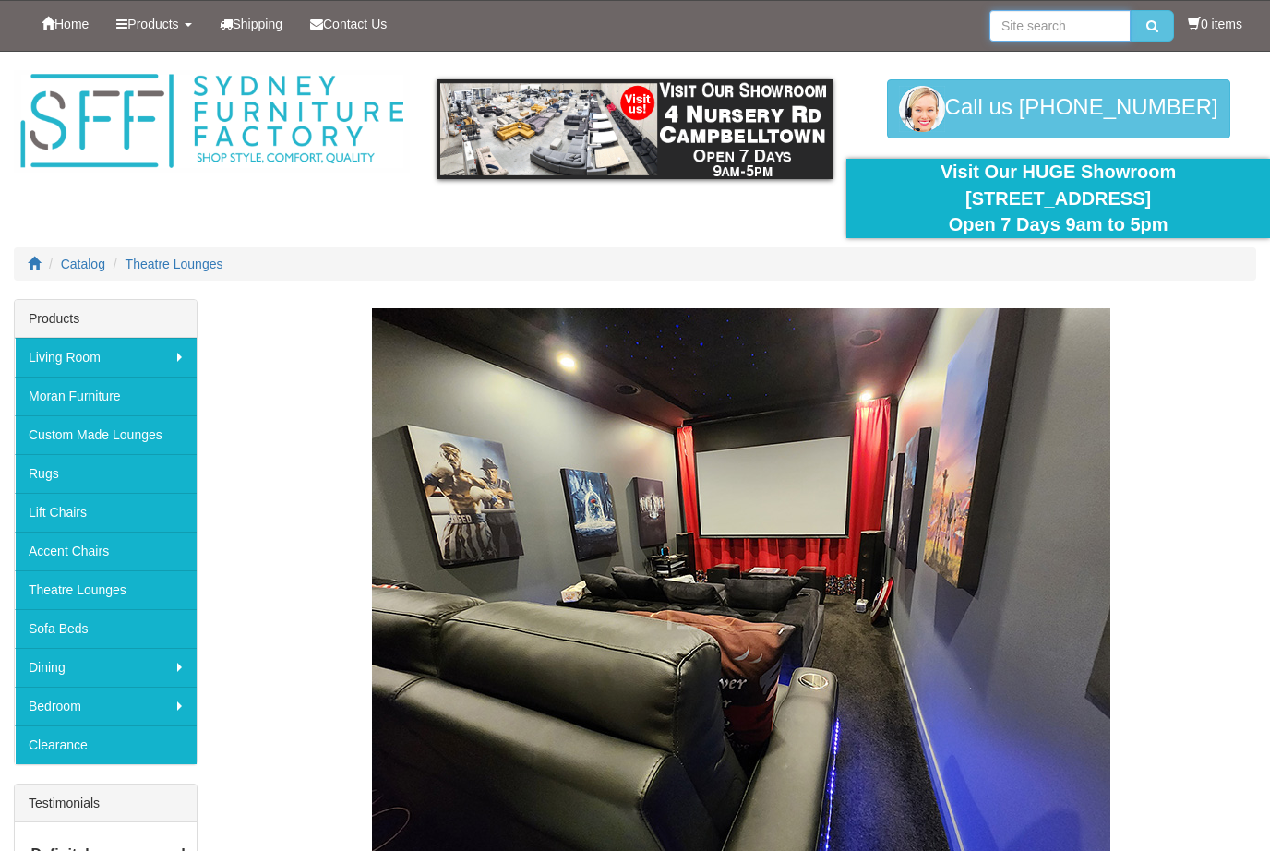
click at [1057, 29] on input "search" at bounding box center [1059, 25] width 141 height 31
type input "Encore"
click at [1159, 23] on button "submit" at bounding box center [1151, 25] width 43 height 31
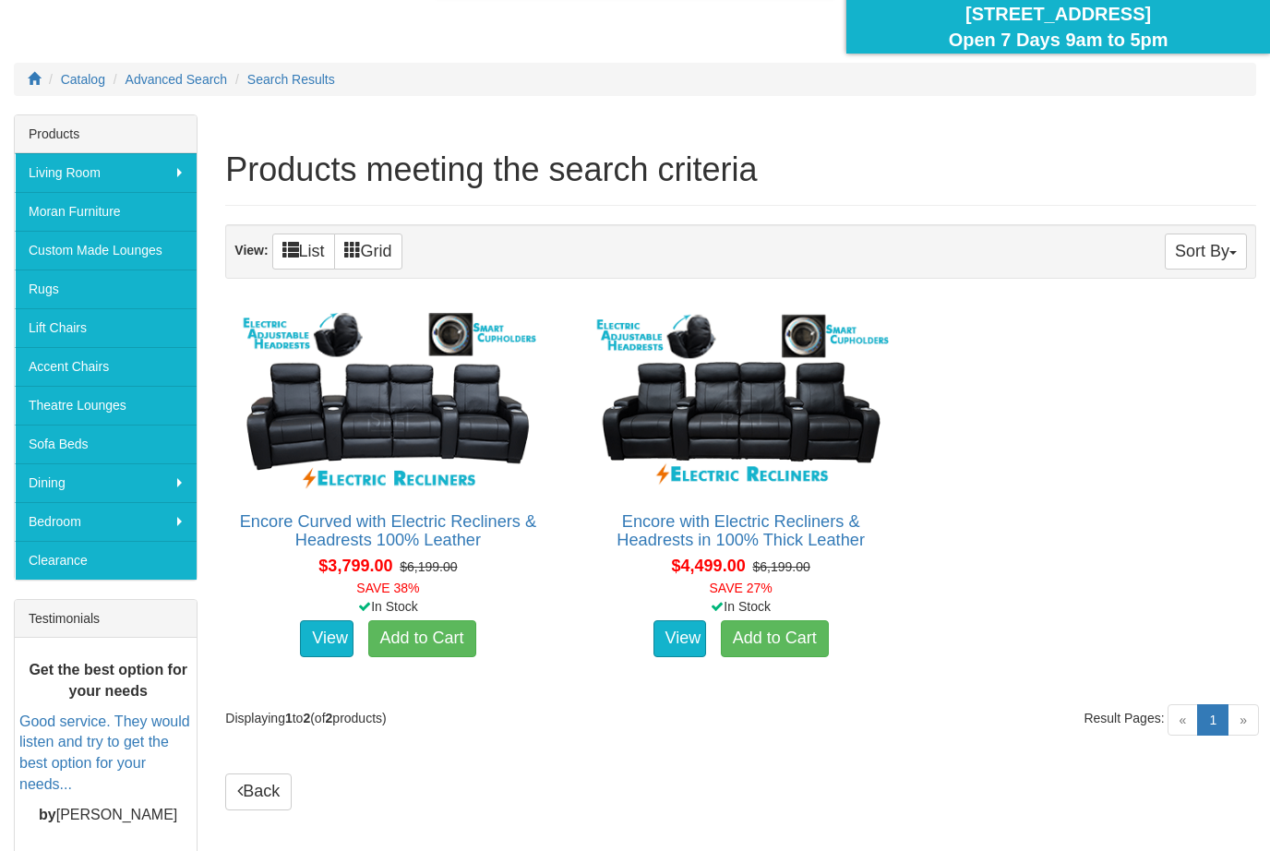
scroll to position [184, 0]
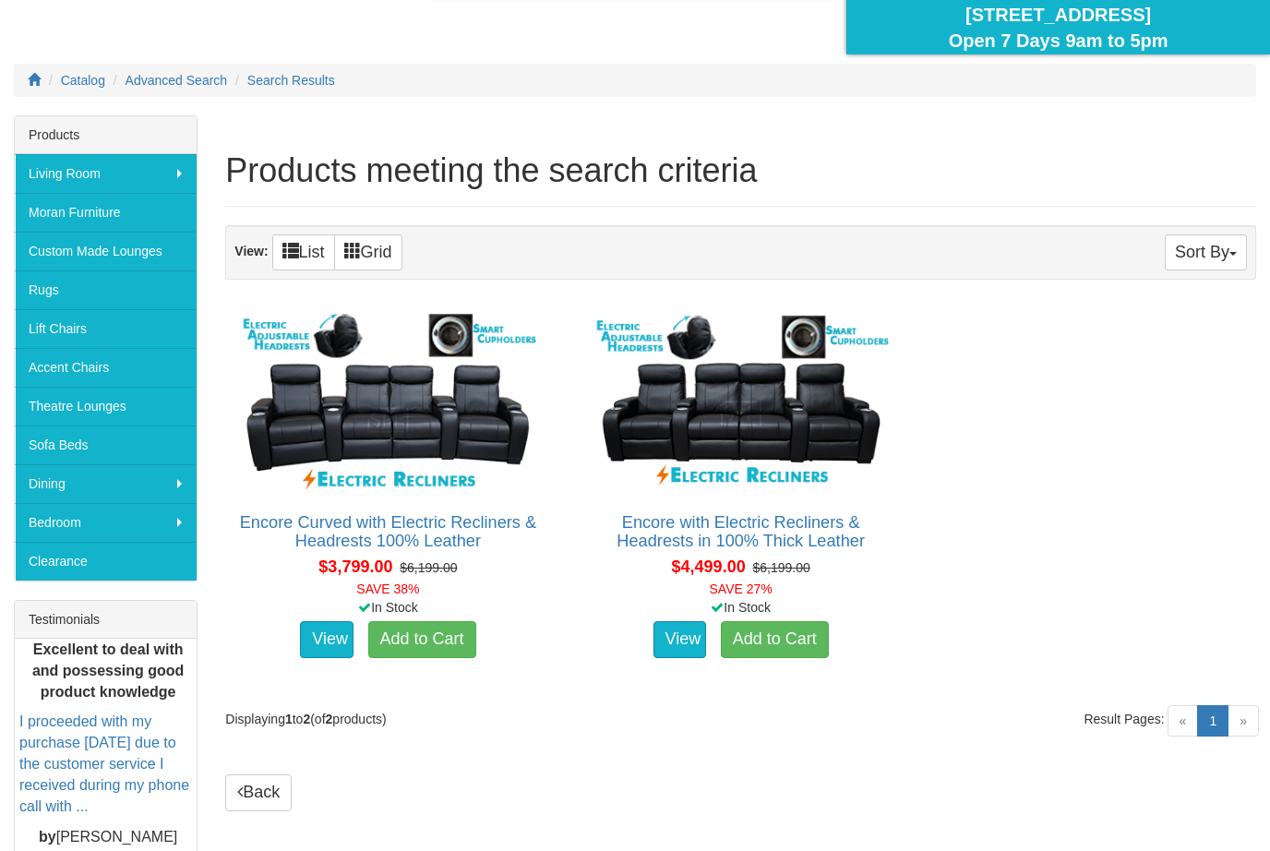
click at [853, 414] on img at bounding box center [741, 401] width 304 height 186
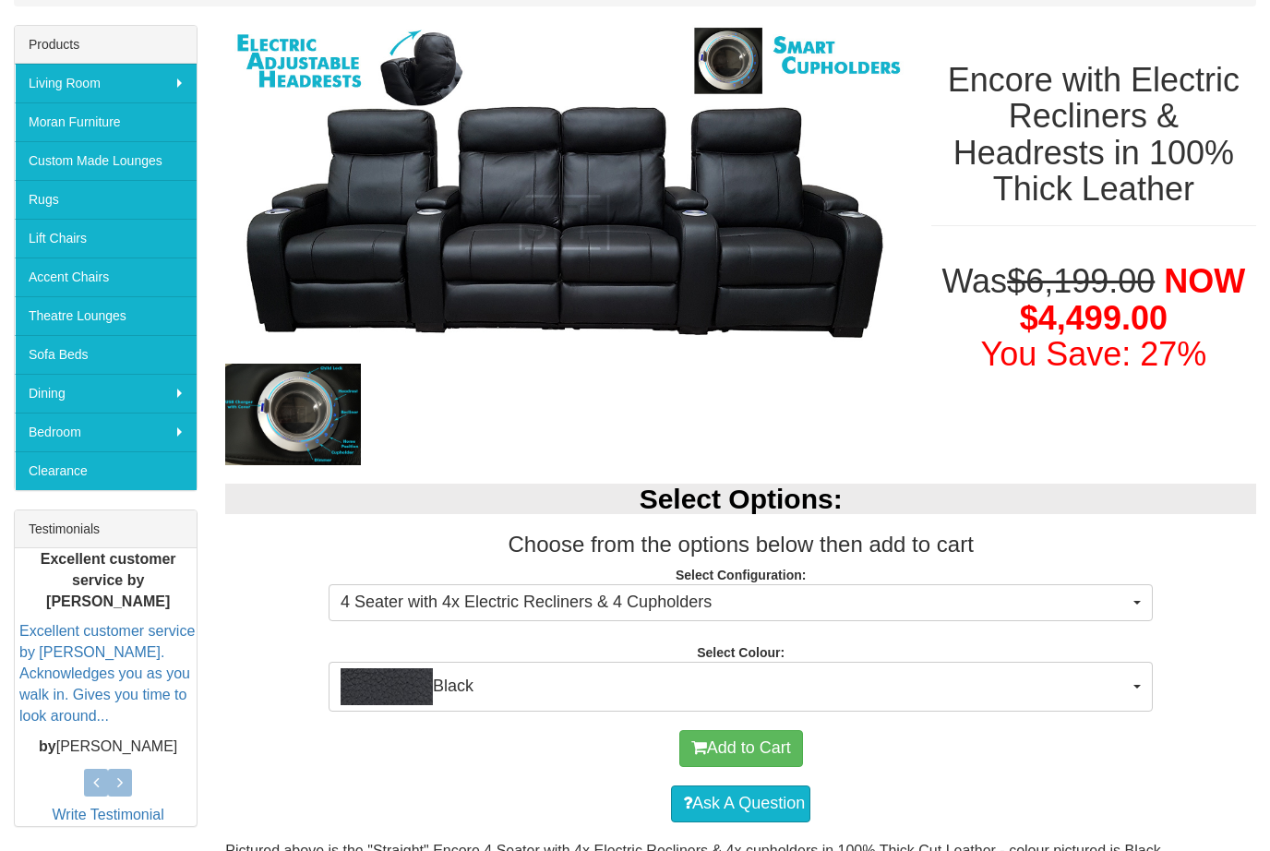
scroll to position [274, 0]
click at [1138, 611] on button "4 Seater with 4x Electric Recliners & 4 Cupholders" at bounding box center [740, 602] width 824 height 37
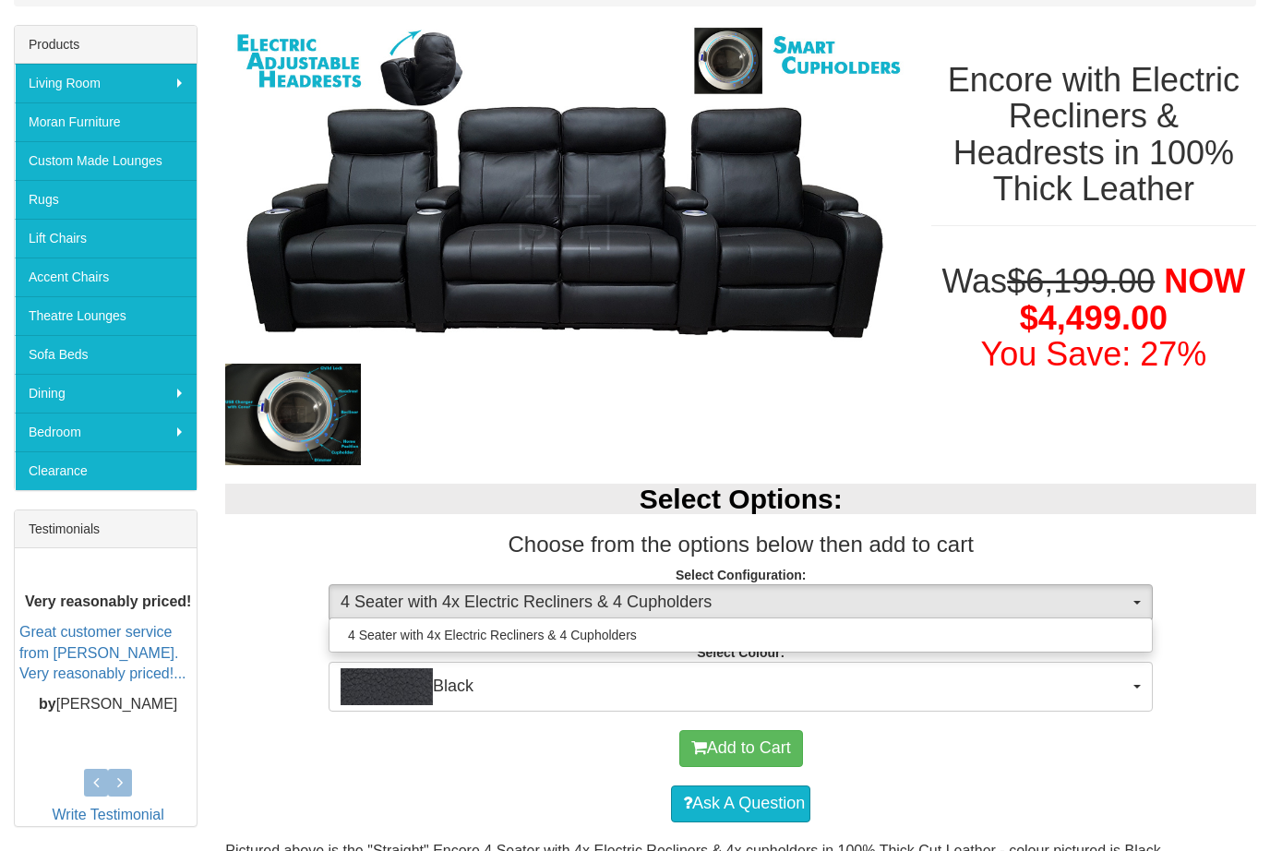
click at [994, 714] on div at bounding box center [635, 425] width 1270 height 851
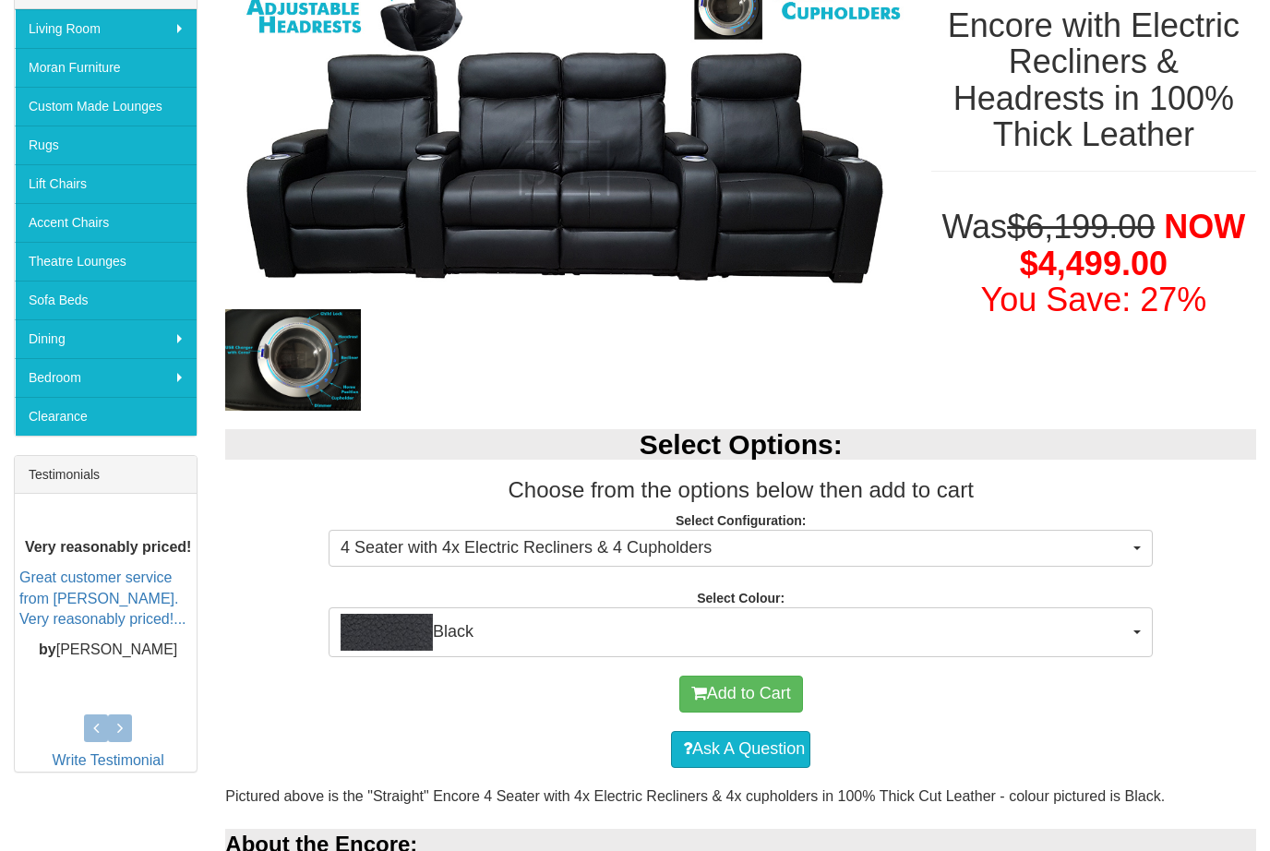
scroll to position [335, 0]
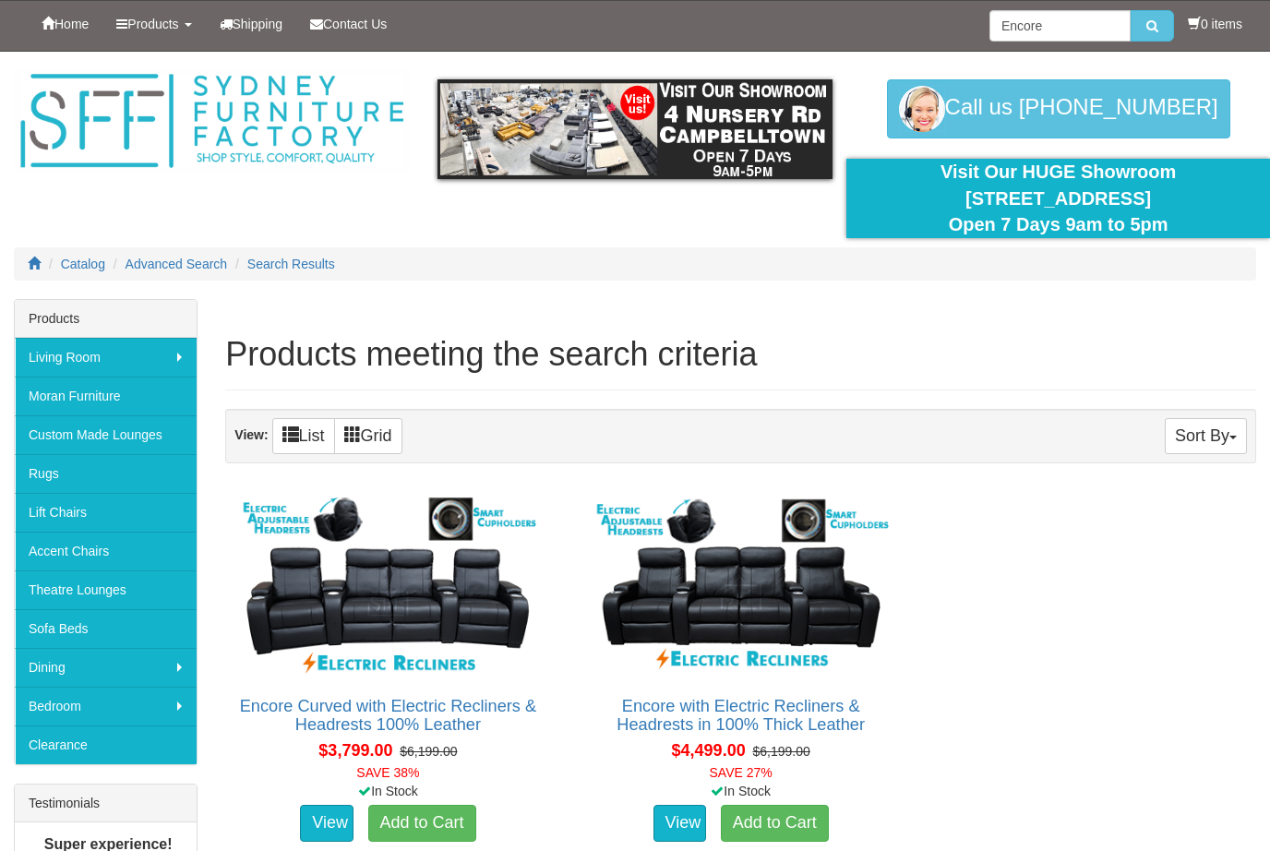
scroll to position [245, 0]
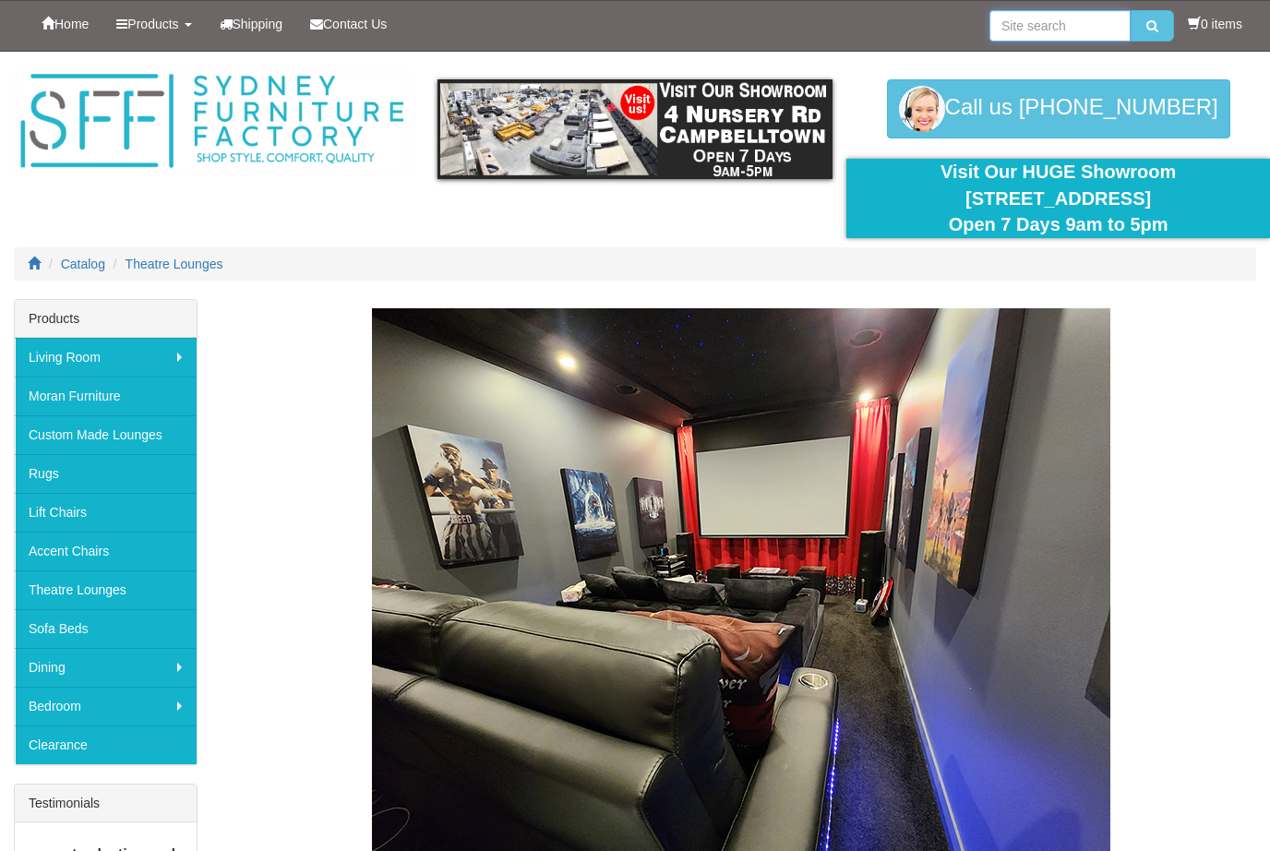
click at [1072, 13] on input "search" at bounding box center [1059, 25] width 141 height 31
type input "Denver"
click at [1159, 25] on button "submit" at bounding box center [1151, 25] width 43 height 31
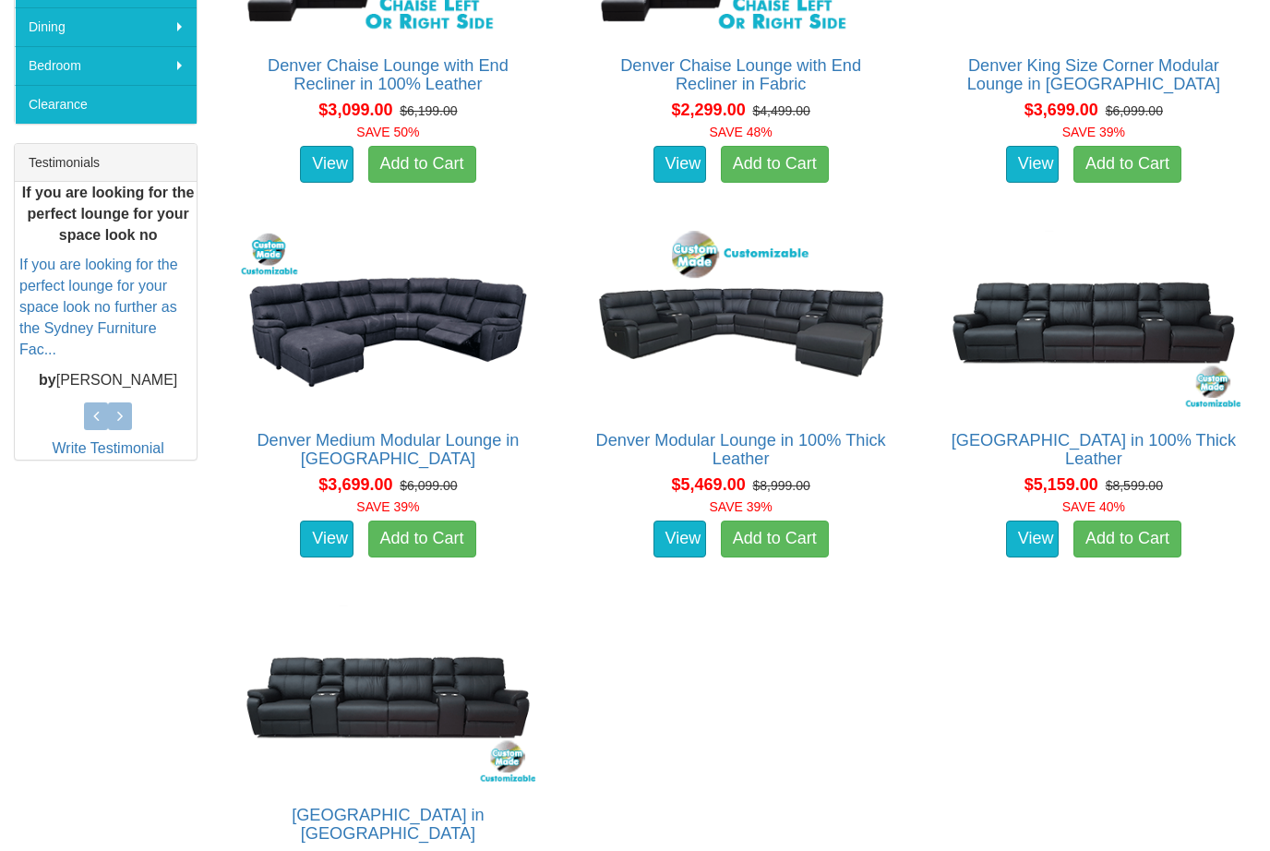
scroll to position [633, 0]
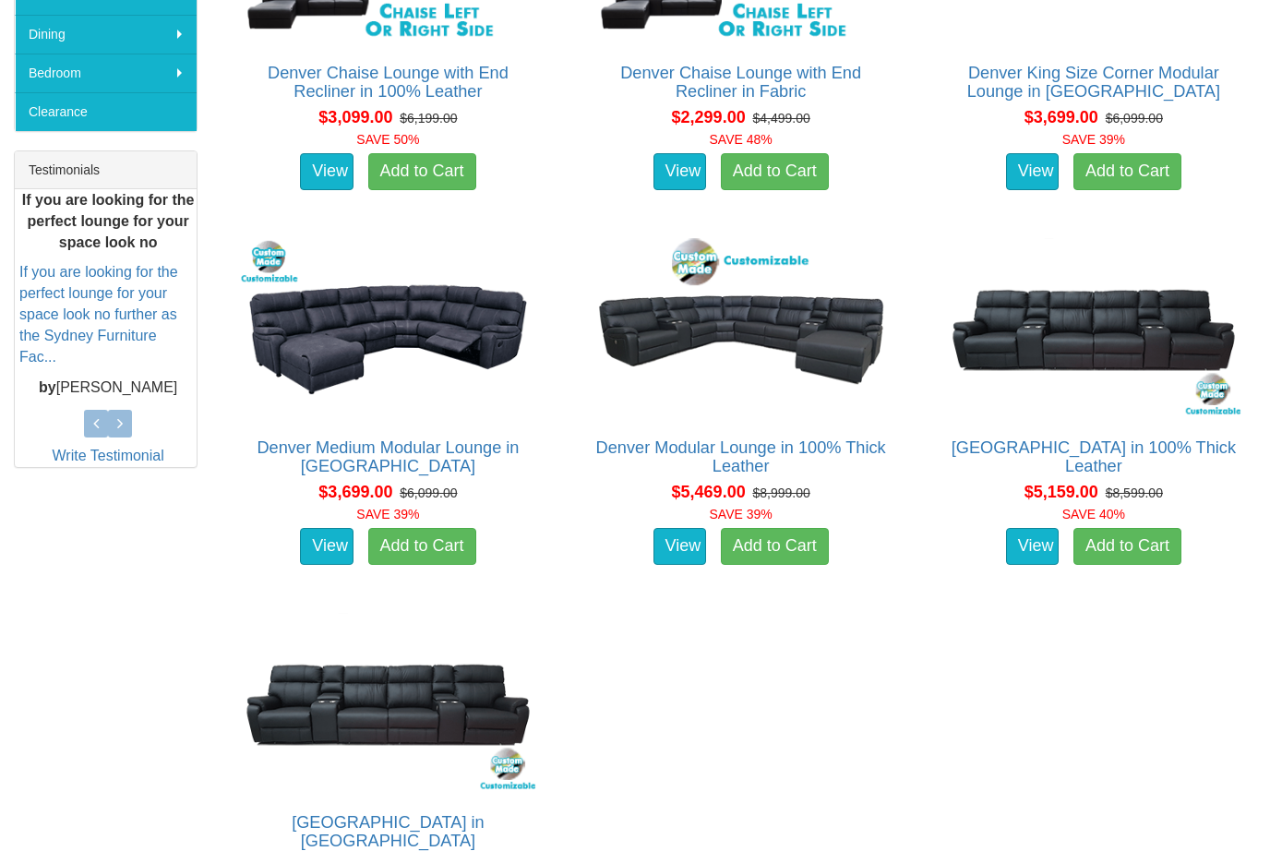
click at [1154, 327] on img at bounding box center [1093, 326] width 304 height 186
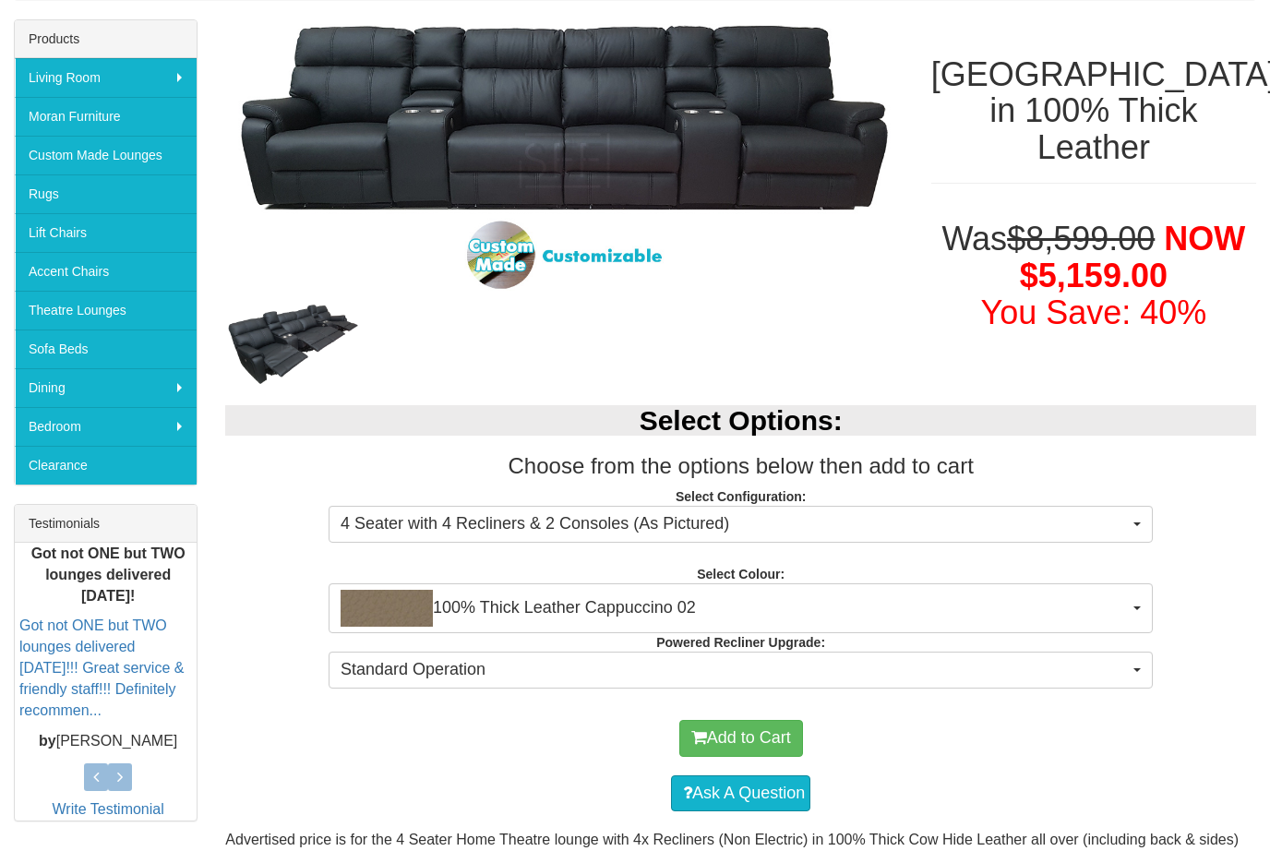
scroll to position [272, 0]
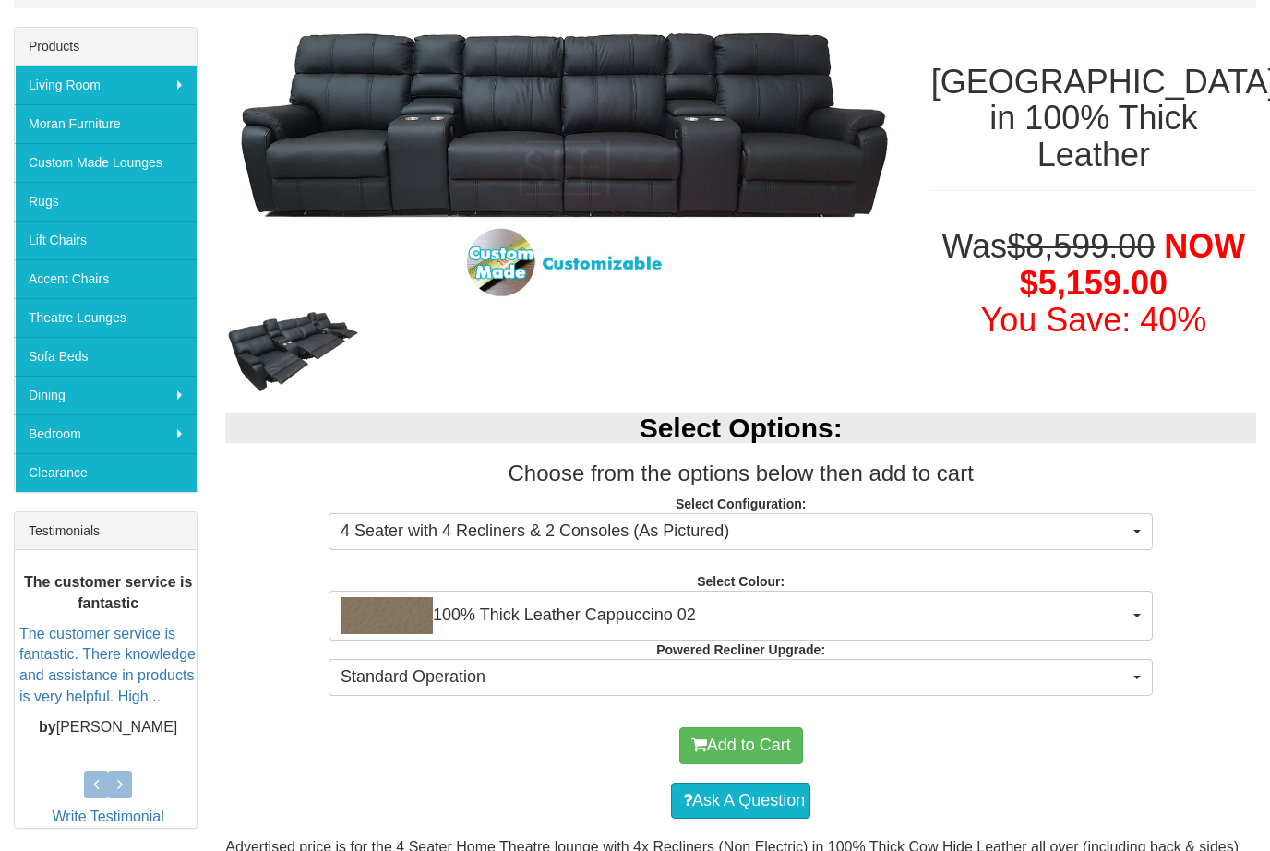
click at [1127, 618] on span "100% Thick Leather Cappuccino 02" at bounding box center [734, 615] width 788 height 37
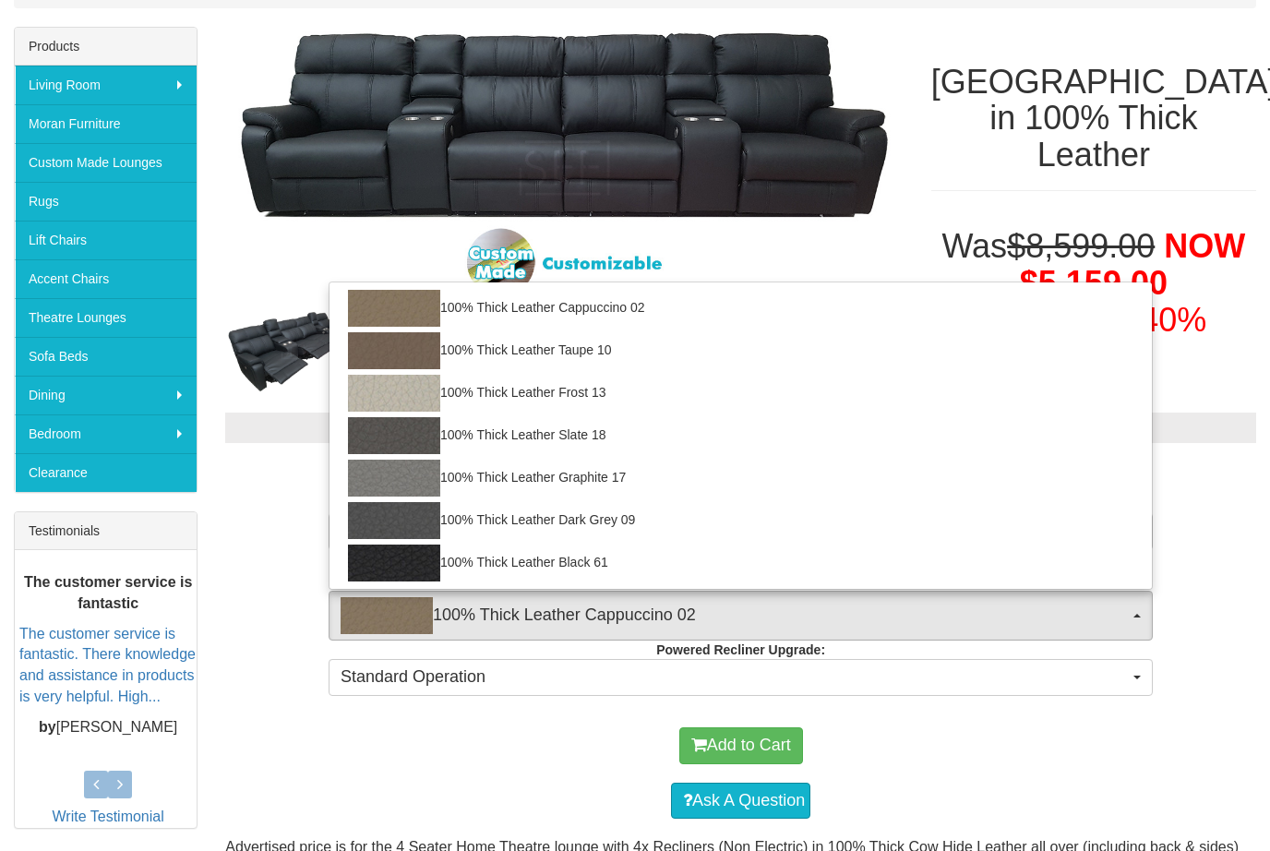
click at [966, 732] on div at bounding box center [635, 425] width 1270 height 851
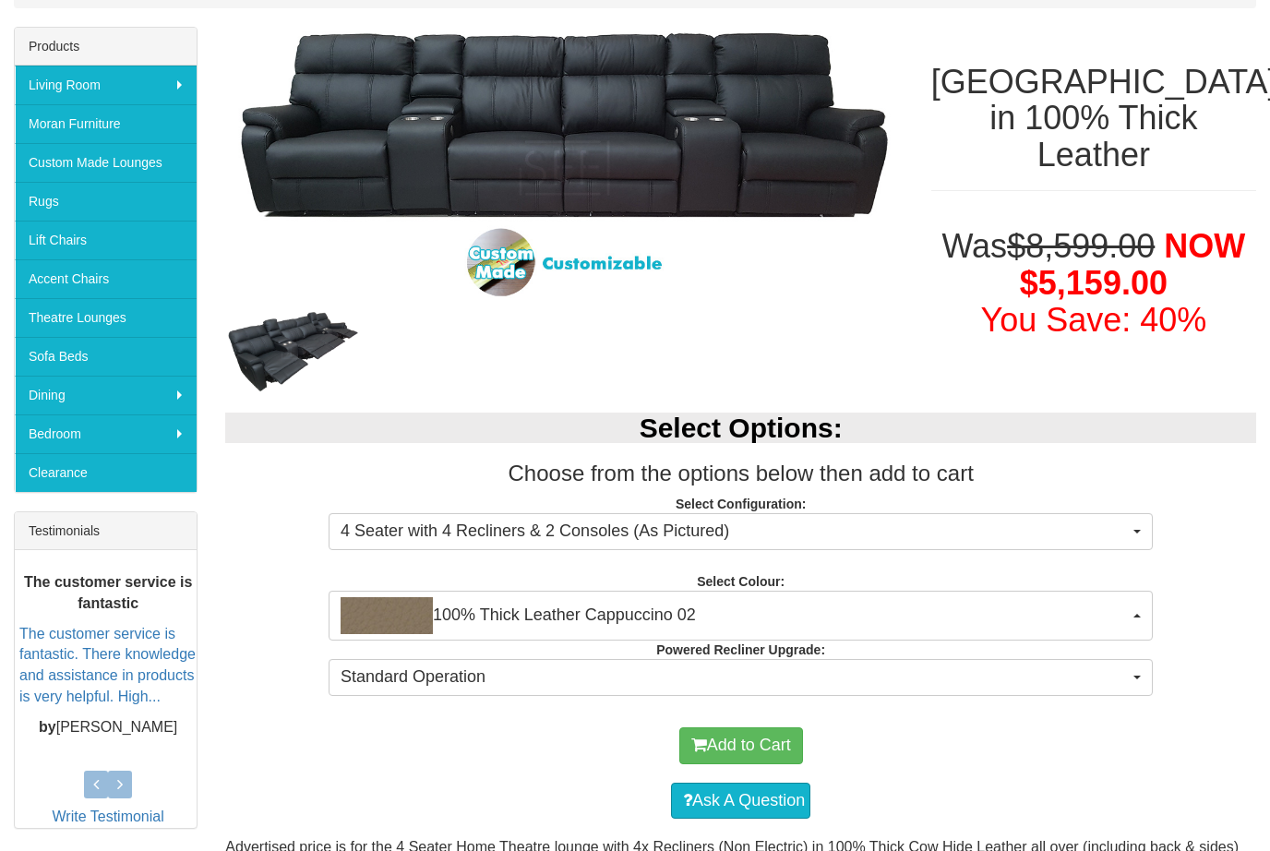
click at [1139, 523] on button "4 Seater with 4 Recliners & 2 Consoles (As Pictured)" at bounding box center [740, 531] width 824 height 37
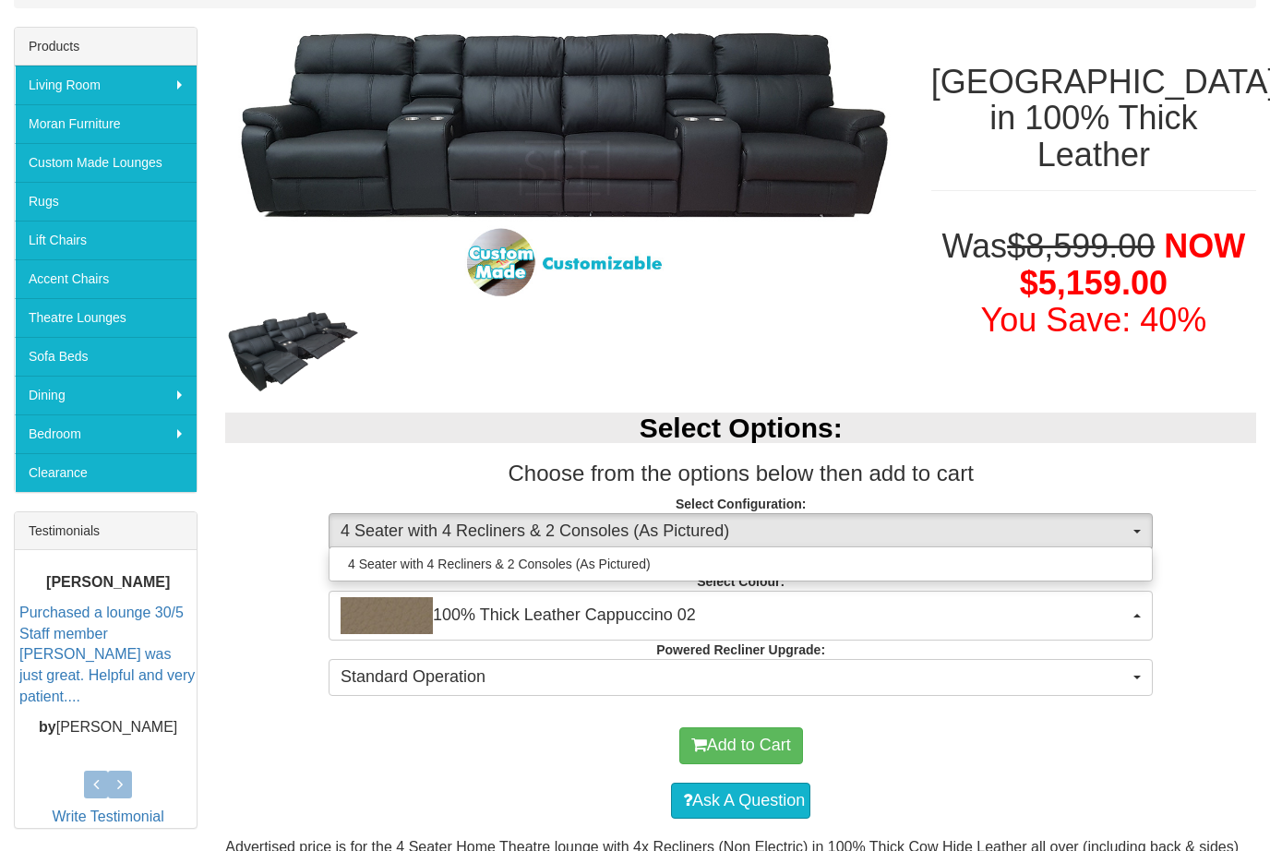
click at [962, 773] on div at bounding box center [635, 425] width 1270 height 851
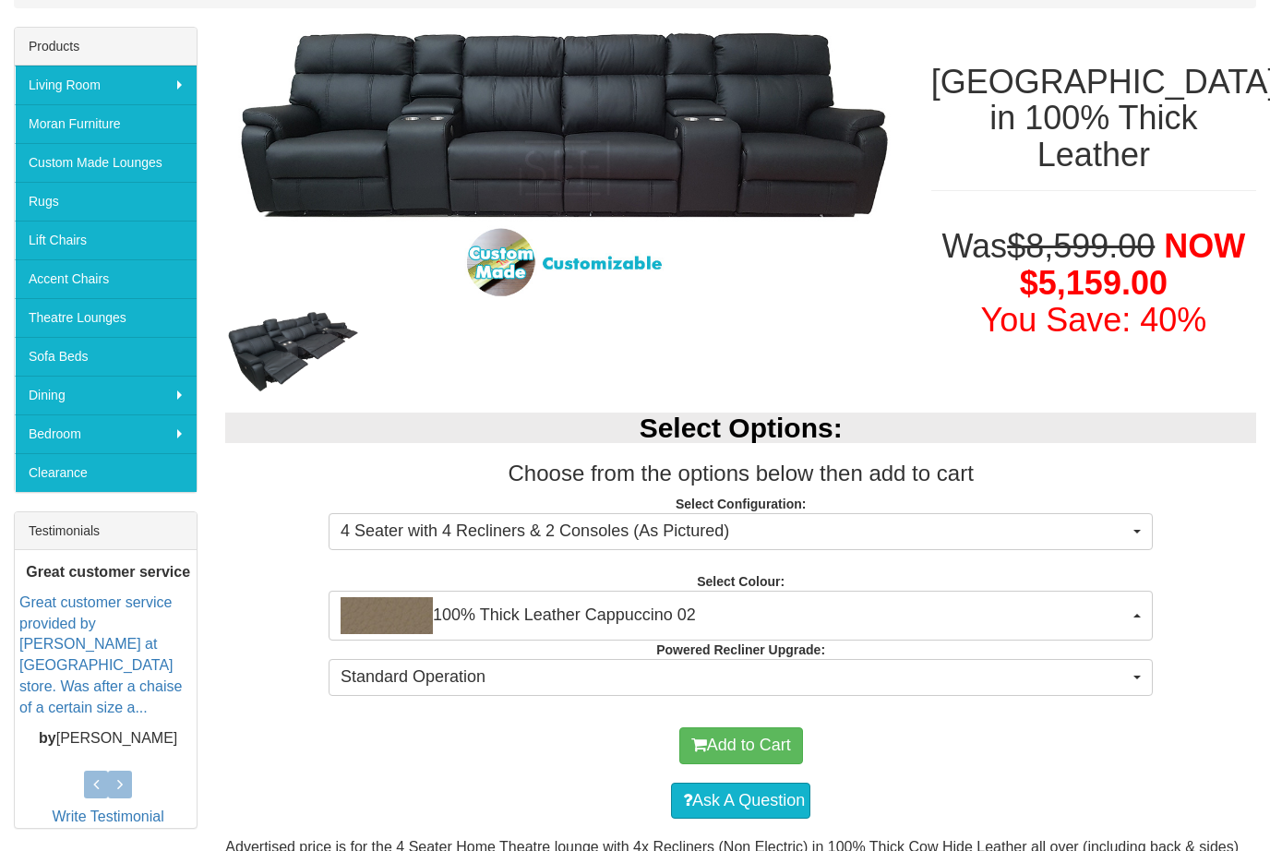
click at [1052, 680] on span "Standard Operation" at bounding box center [734, 677] width 788 height 24
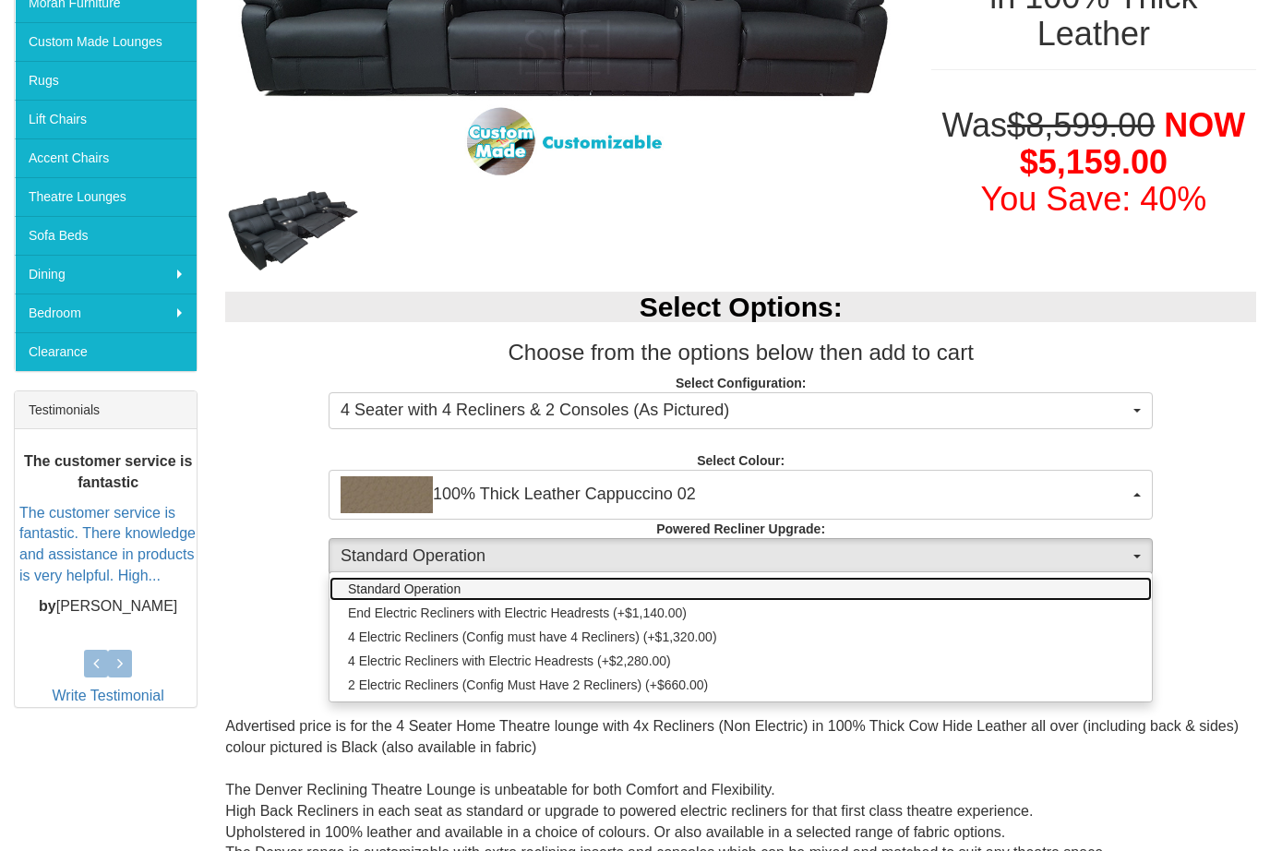
scroll to position [395, 0]
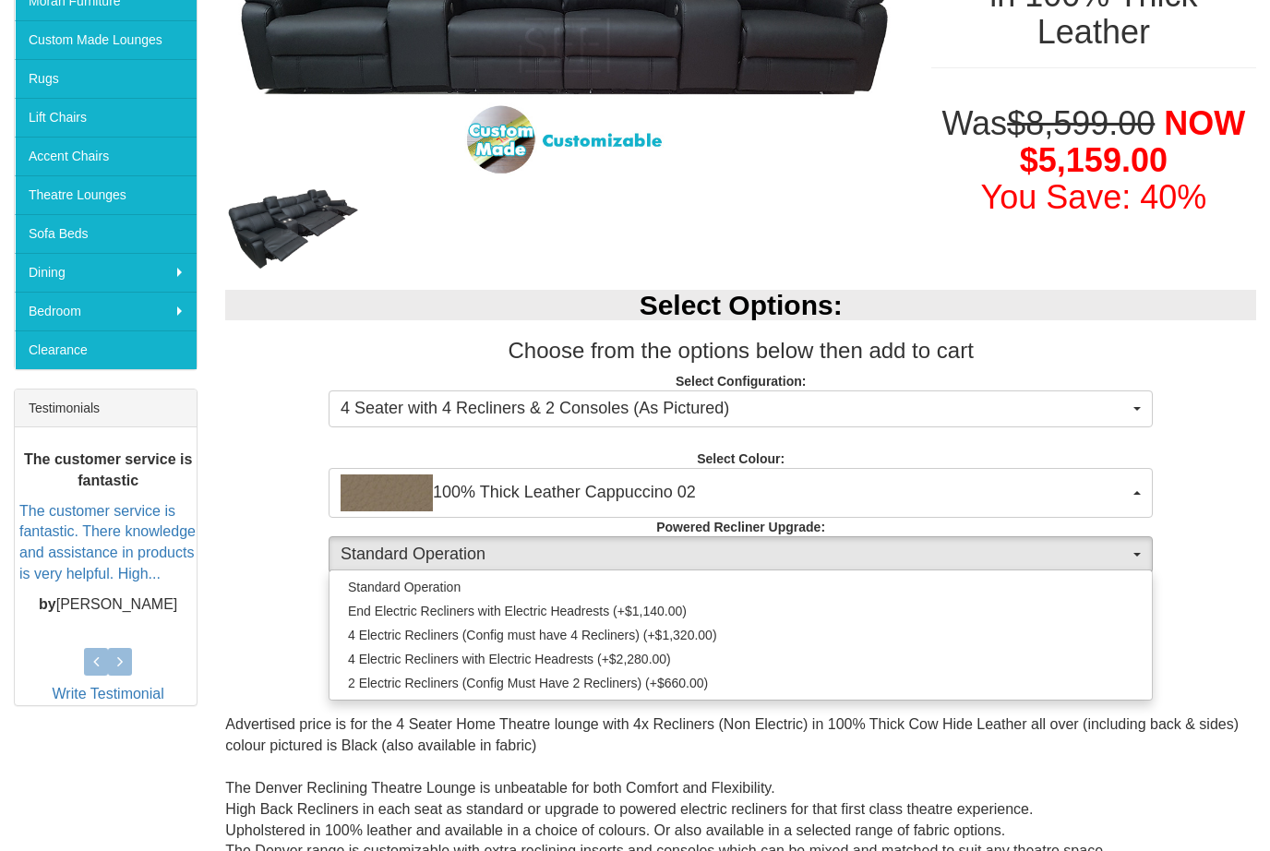
click at [249, 489] on div at bounding box center [635, 425] width 1270 height 851
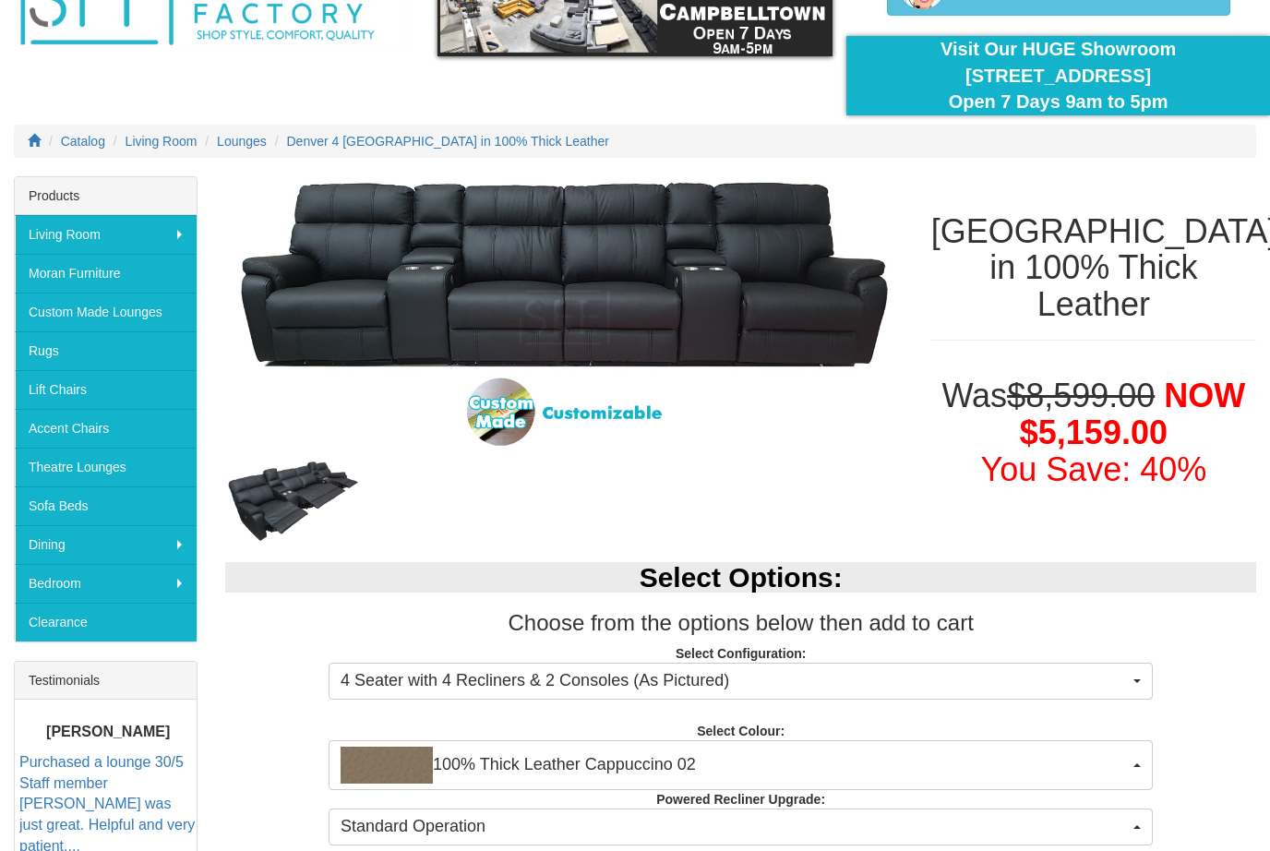
scroll to position [0, 0]
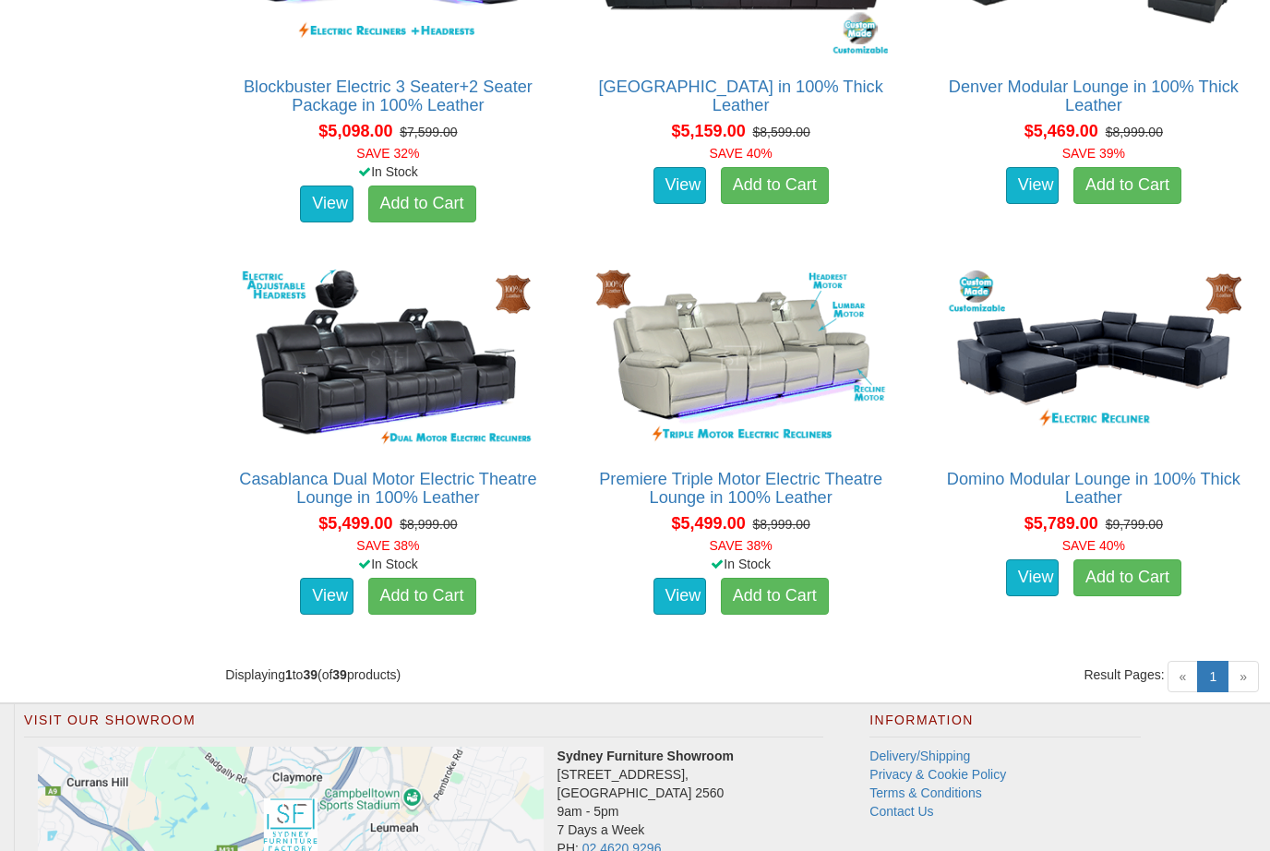
scroll to position [5697, 0]
click at [351, 399] on img at bounding box center [387, 358] width 304 height 186
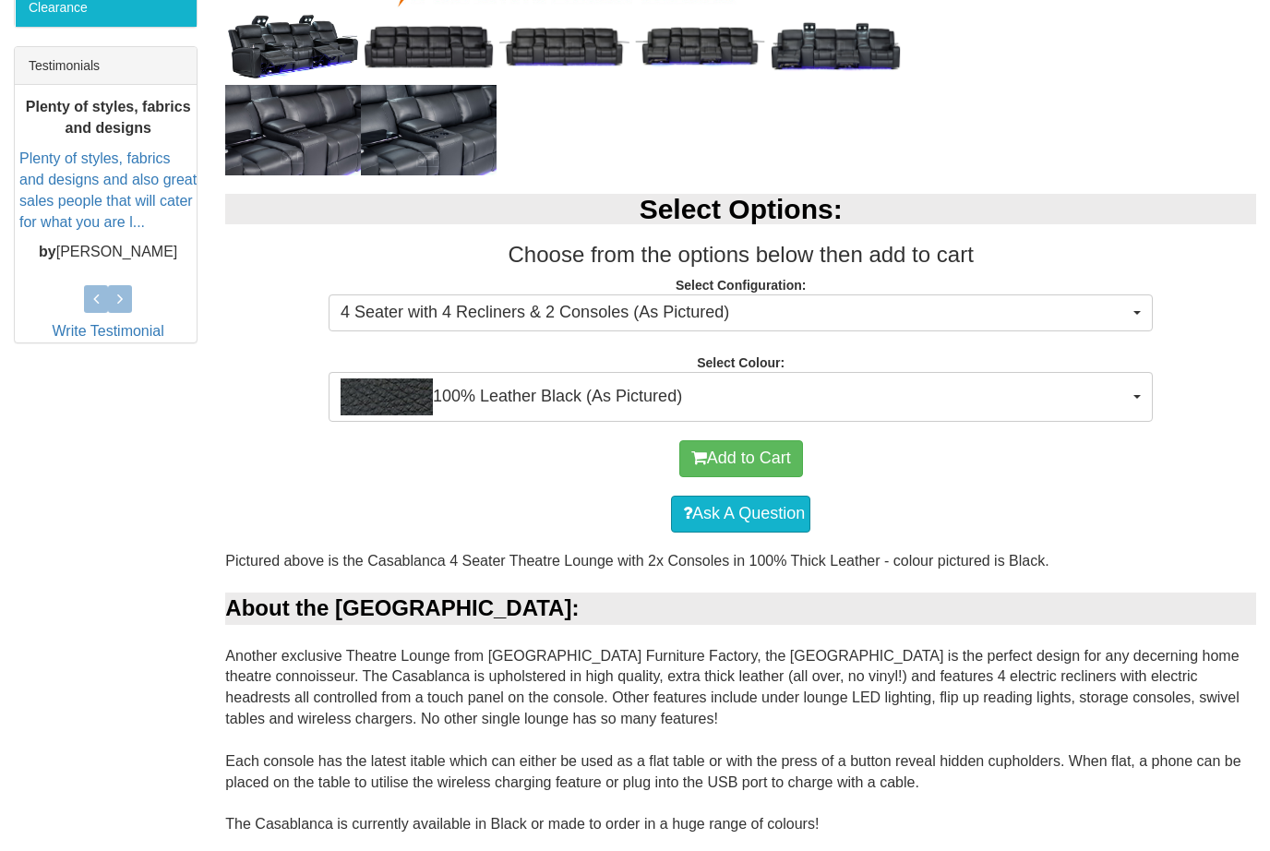
scroll to position [688, 0]
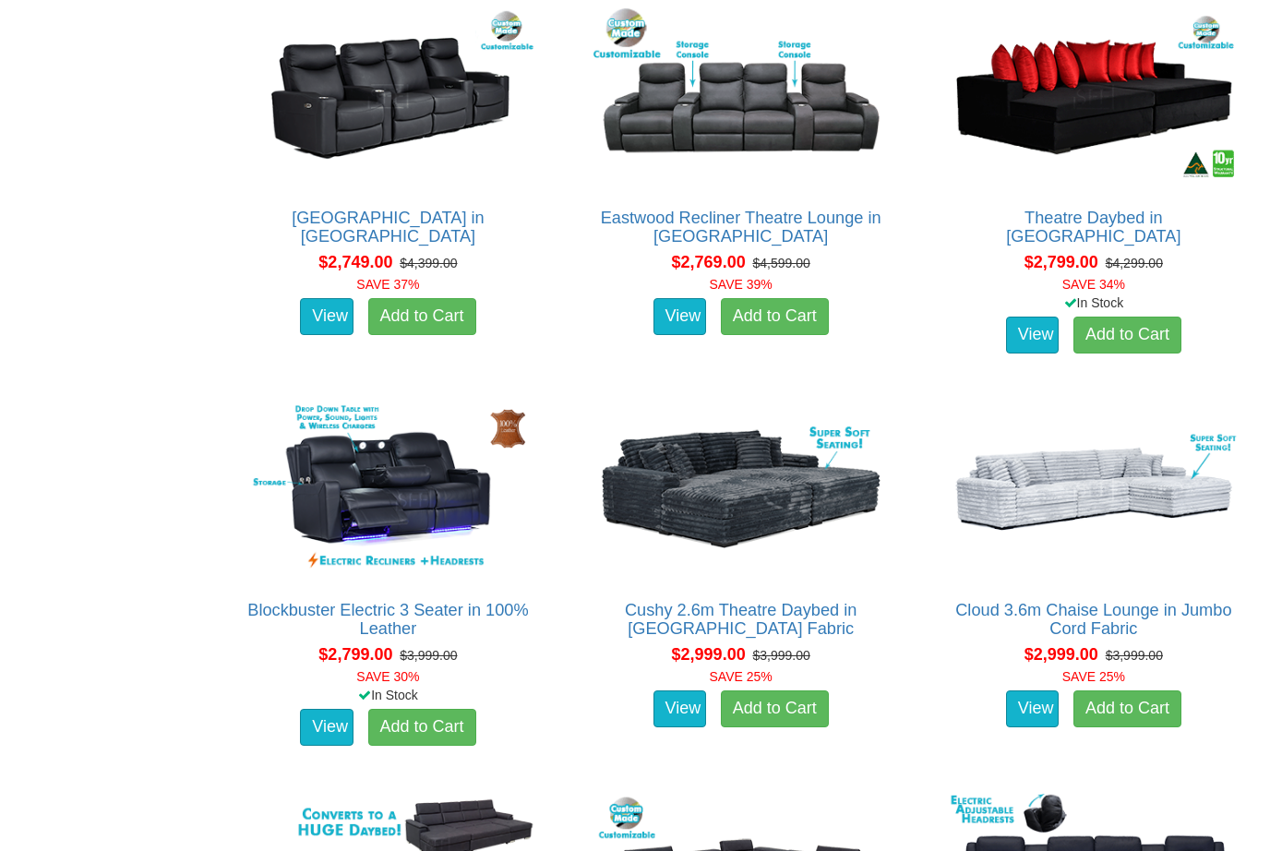
scroll to position [2434, 0]
